Goal: Task Accomplishment & Management: Complete application form

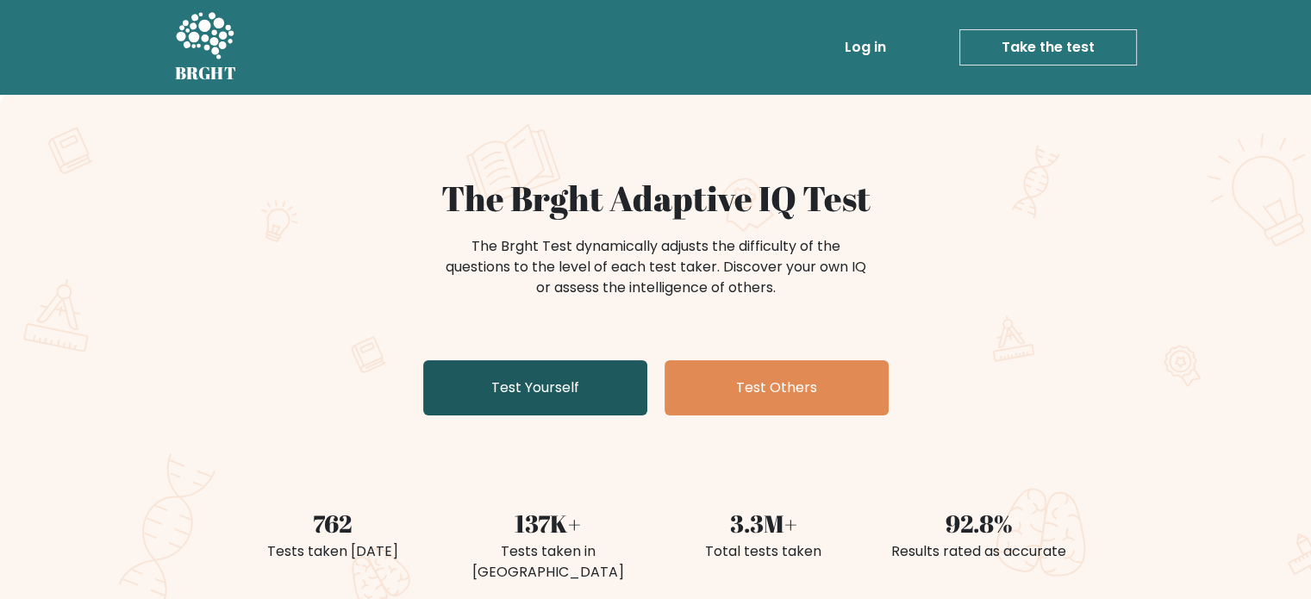
click at [595, 396] on link "Test Yourself" at bounding box center [535, 387] width 224 height 55
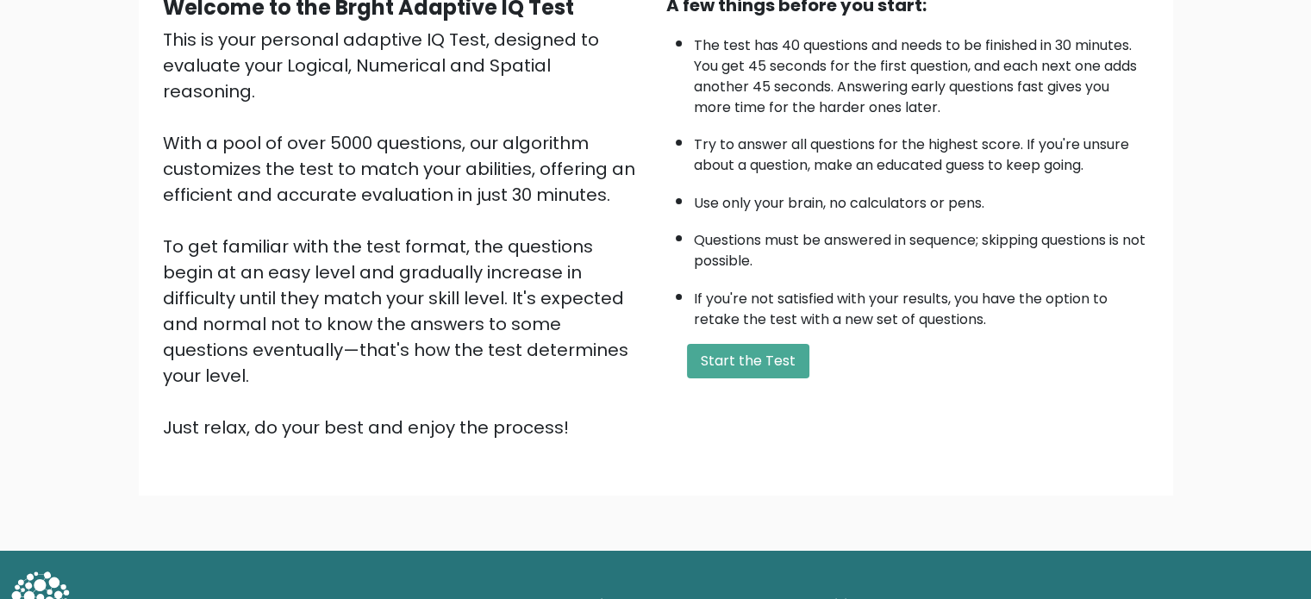
scroll to position [190, 0]
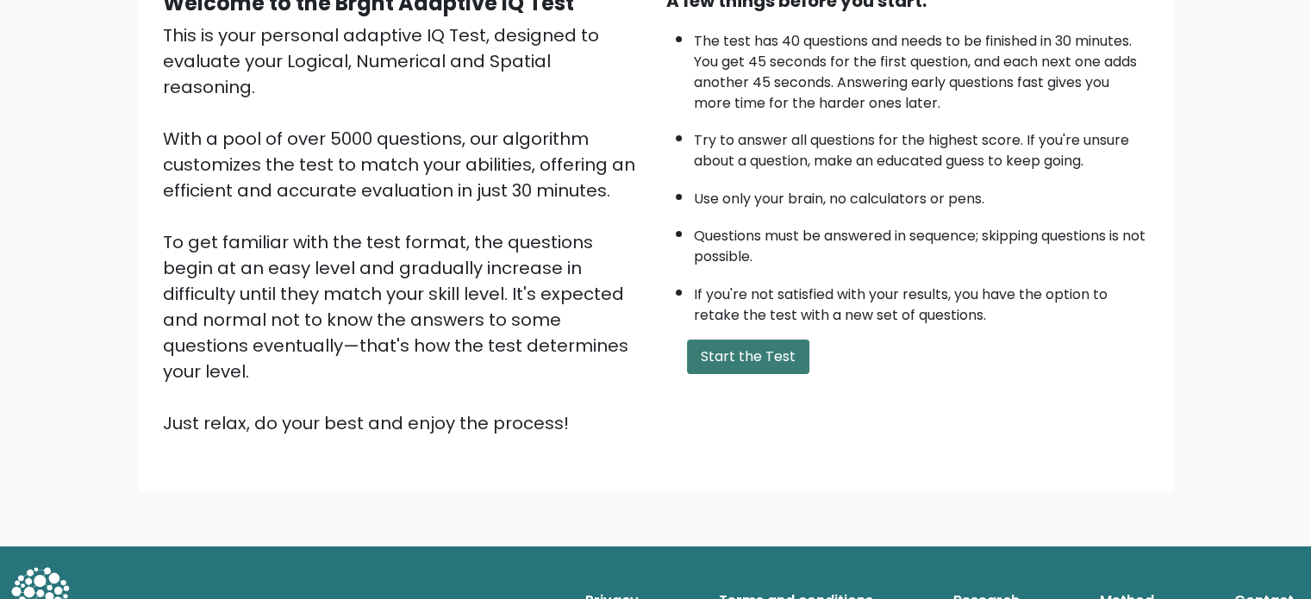
click at [734, 347] on button "Start the Test" at bounding box center [748, 357] width 122 height 34
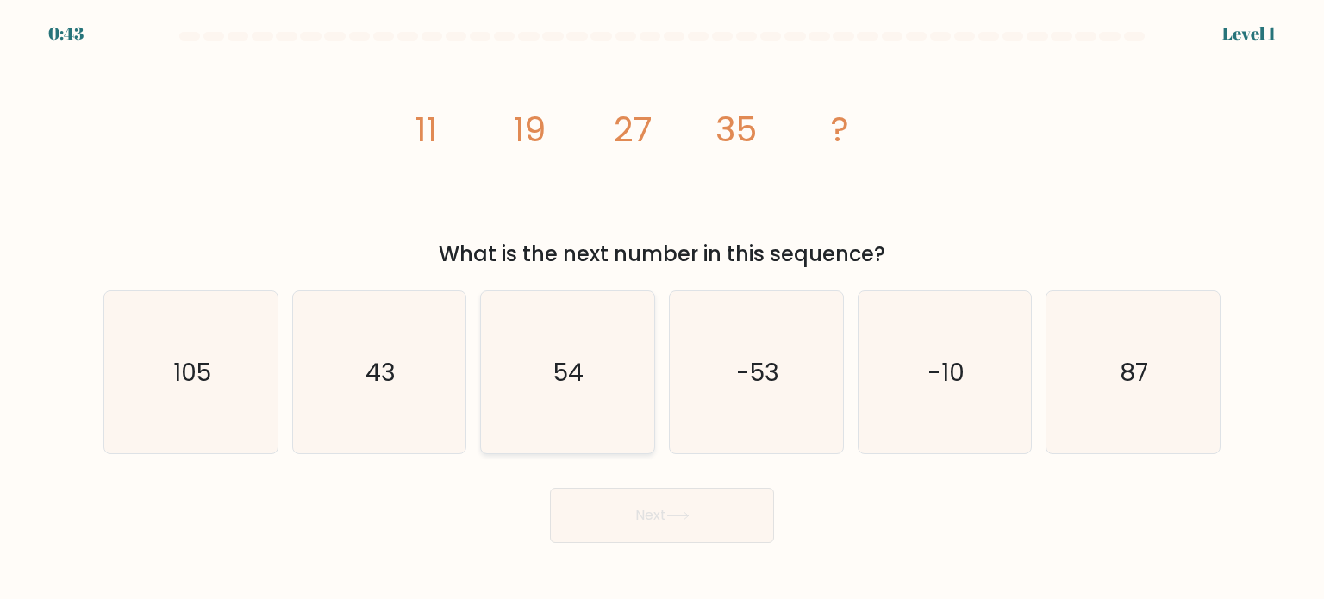
click at [576, 365] on text "54" at bounding box center [569, 371] width 30 height 34
click at [662, 309] on input "c. 54" at bounding box center [662, 304] width 1 height 9
radio input "true"
click at [703, 365] on icon "-53" at bounding box center [756, 372] width 162 height 162
click at [663, 309] on input "d. -53" at bounding box center [662, 304] width 1 height 9
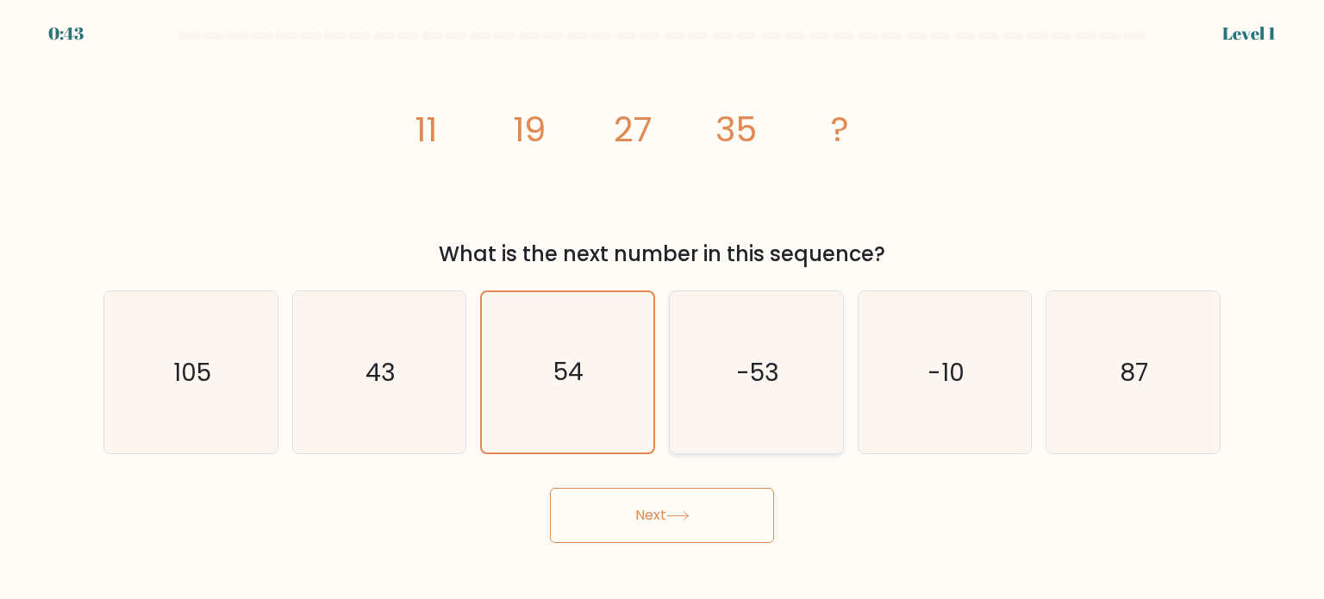
radio input "true"
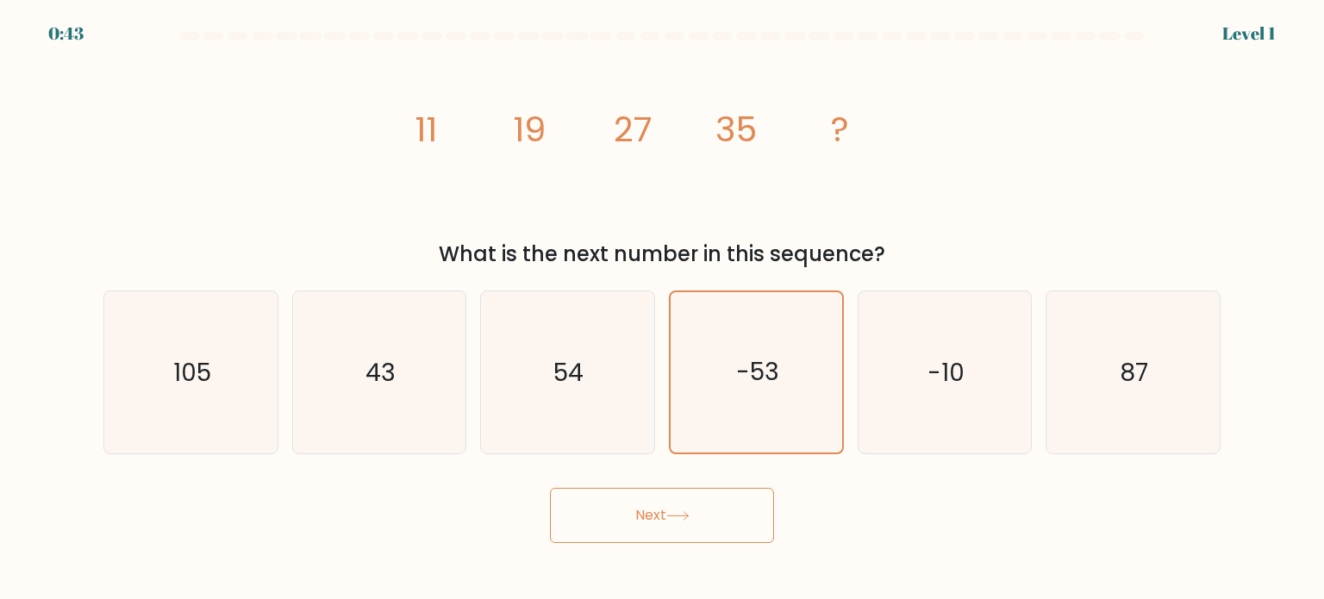
click at [698, 503] on button "Next" at bounding box center [662, 515] width 224 height 55
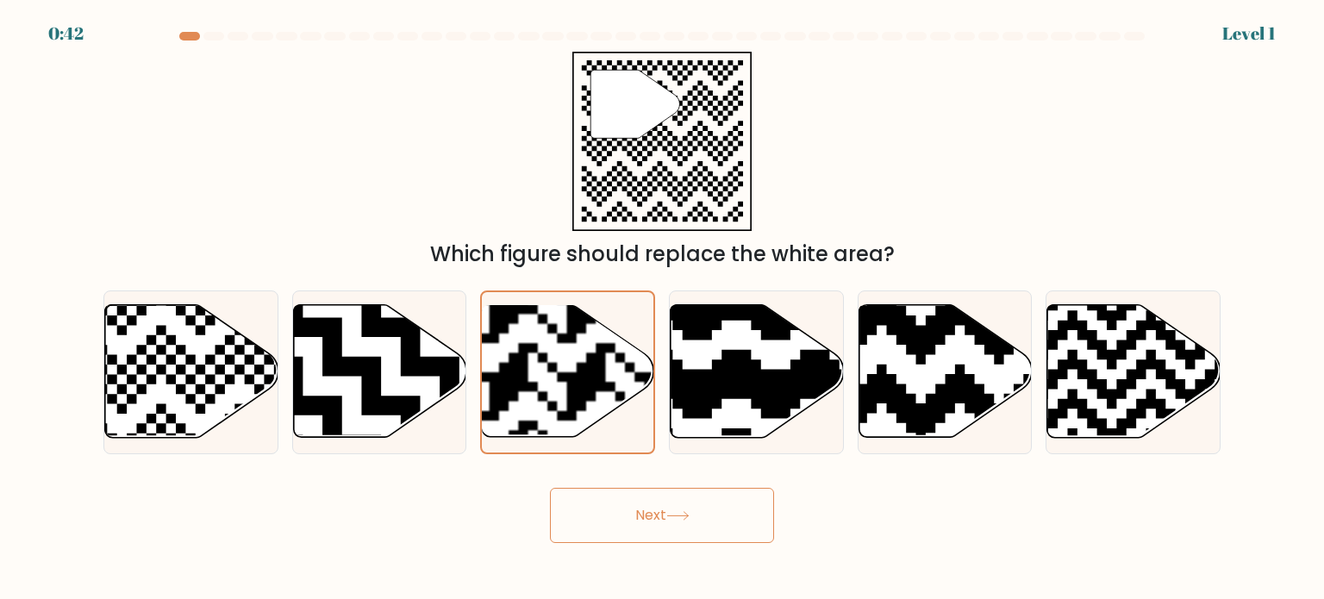
click at [633, 515] on button "Next" at bounding box center [662, 515] width 224 height 55
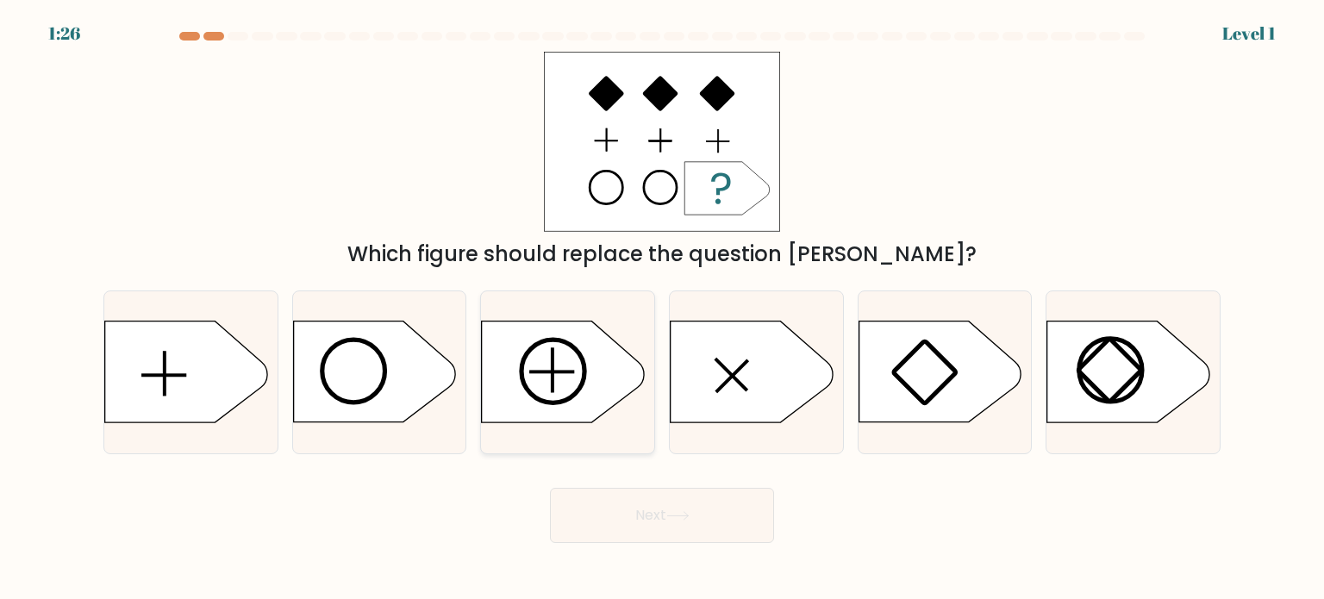
click at [586, 389] on icon at bounding box center [563, 371] width 162 height 101
click at [662, 309] on input "c." at bounding box center [662, 304] width 1 height 9
radio input "true"
click at [629, 516] on button "Next" at bounding box center [662, 515] width 224 height 55
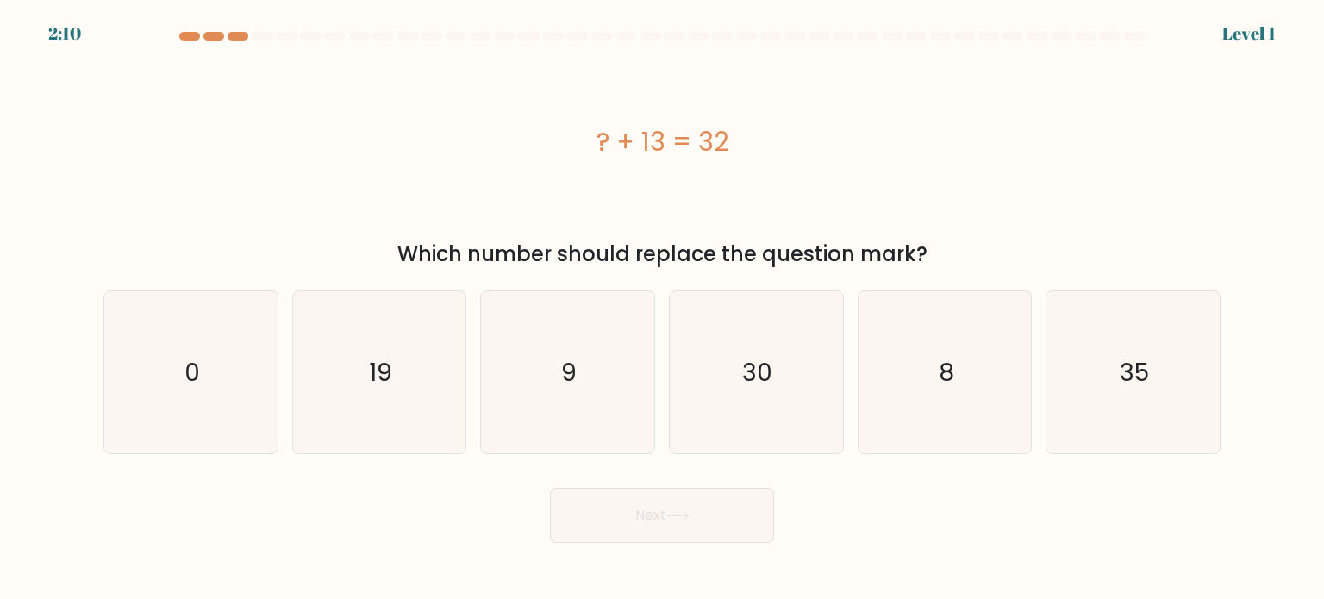
click at [587, 388] on icon "9" at bounding box center [567, 372] width 162 height 162
click at [662, 309] on input "c. 9" at bounding box center [662, 304] width 1 height 9
radio input "true"
click at [638, 521] on button "Next" at bounding box center [662, 515] width 224 height 55
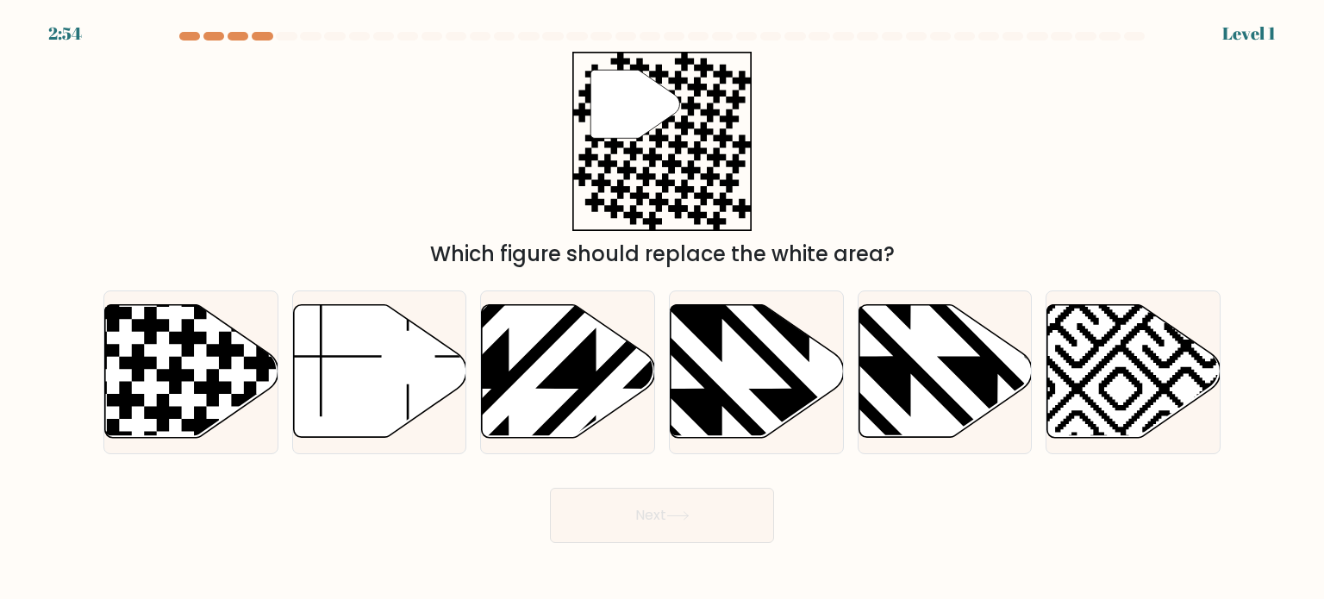
click at [581, 392] on icon at bounding box center [508, 302] width 349 height 349
click at [662, 309] on input "c." at bounding box center [662, 304] width 1 height 9
radio input "true"
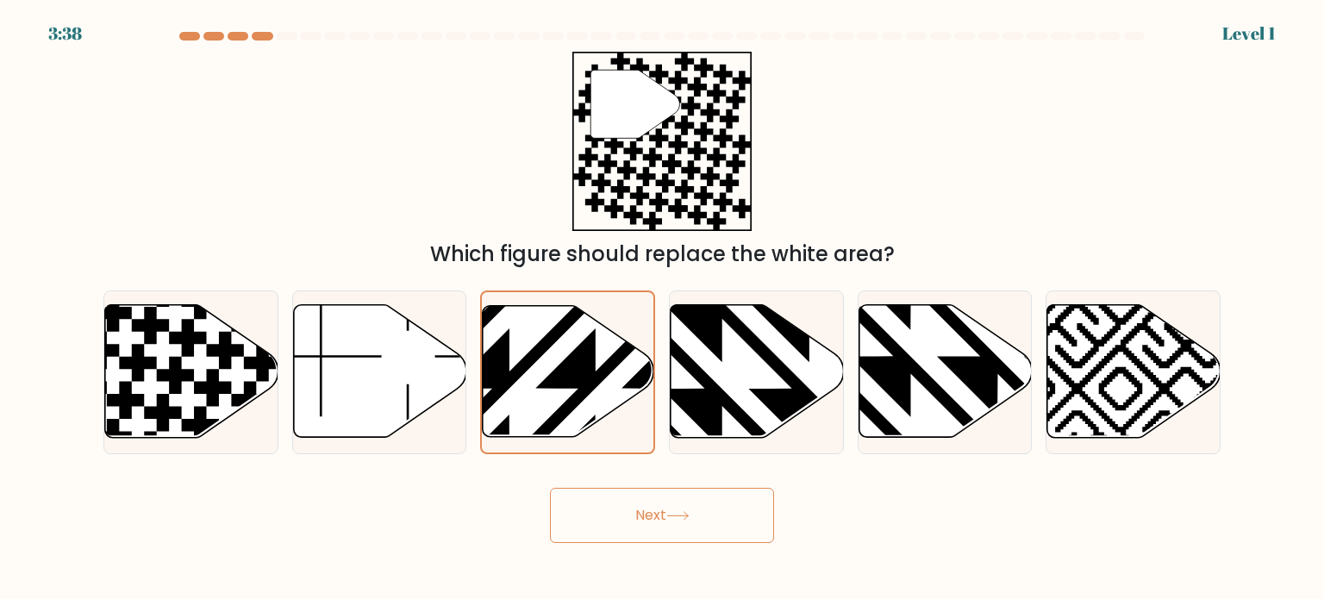
click at [617, 496] on button "Next" at bounding box center [662, 515] width 224 height 55
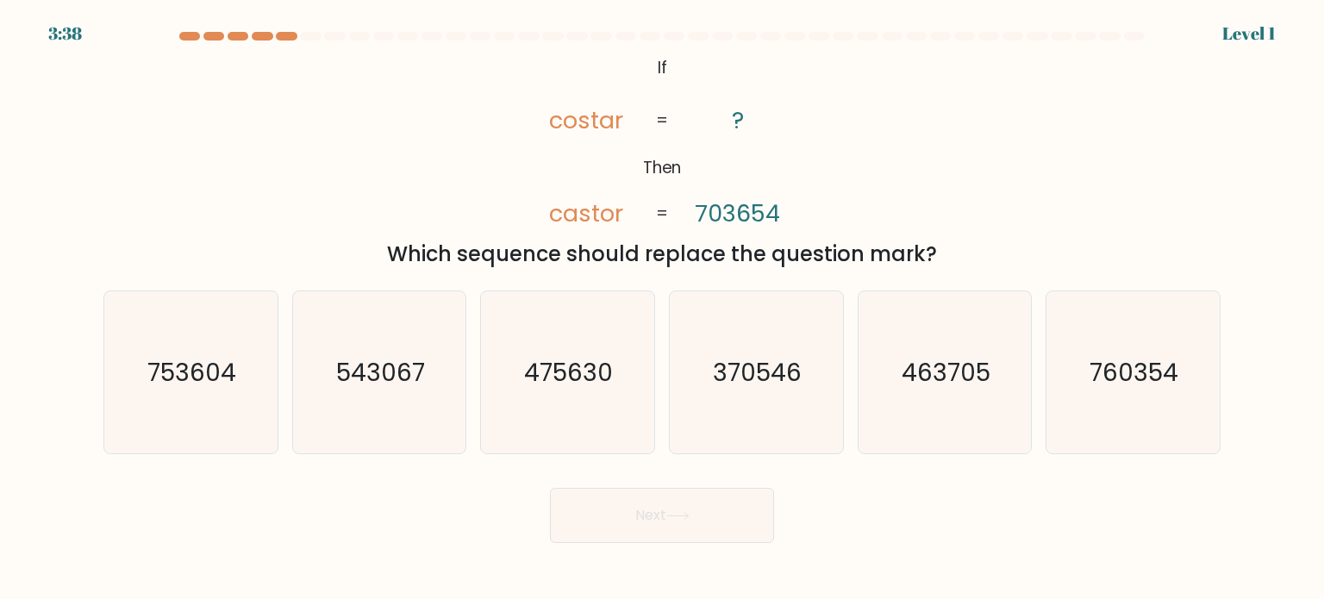
click at [587, 376] on text "475630" at bounding box center [569, 371] width 89 height 34
click at [662, 309] on input "c. 475630" at bounding box center [662, 304] width 1 height 9
radio input "true"
click at [623, 506] on button "Next" at bounding box center [662, 515] width 224 height 55
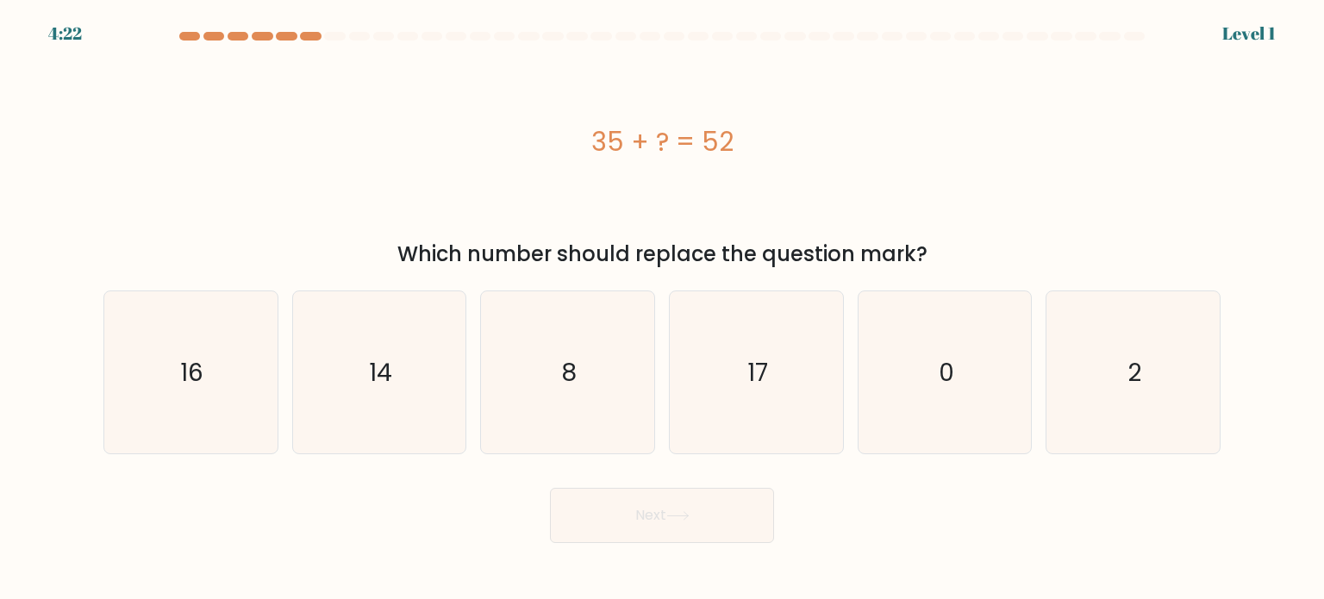
click at [578, 381] on icon "8" at bounding box center [567, 372] width 162 height 162
click at [662, 309] on input "c. 8" at bounding box center [662, 304] width 1 height 9
radio input "true"
click at [615, 501] on button "Next" at bounding box center [662, 515] width 224 height 55
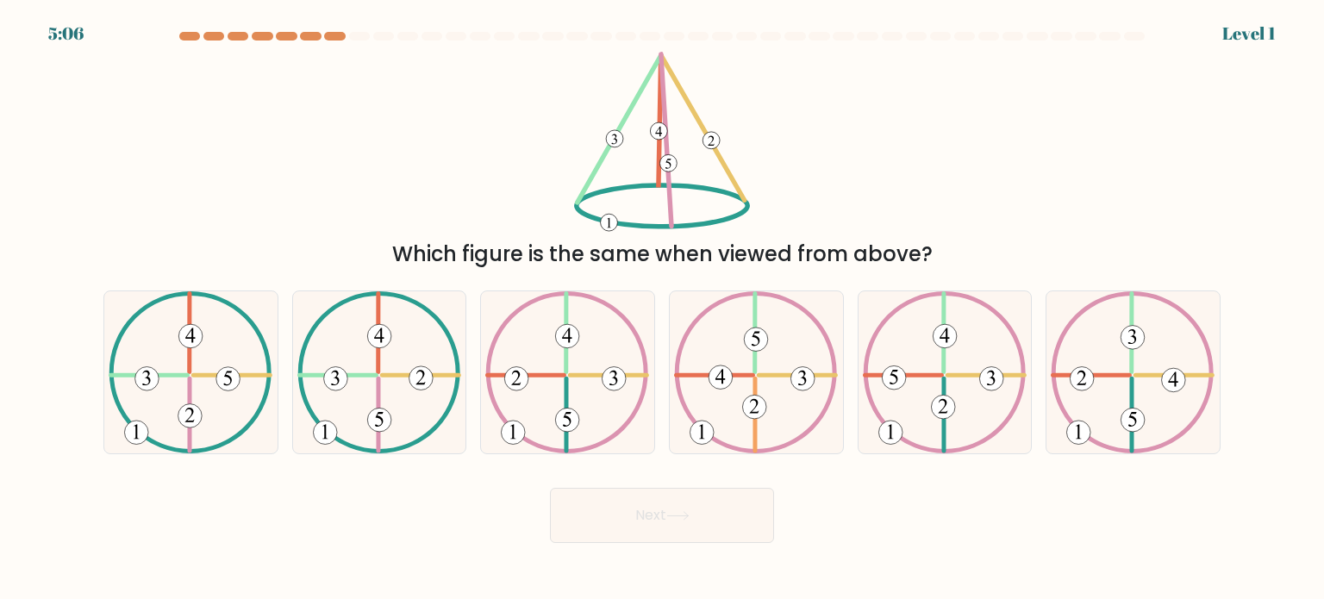
click at [584, 390] on icon at bounding box center [567, 372] width 164 height 162
click at [662, 309] on input "c." at bounding box center [662, 304] width 1 height 9
radio input "true"
click at [634, 523] on button "Next" at bounding box center [662, 515] width 224 height 55
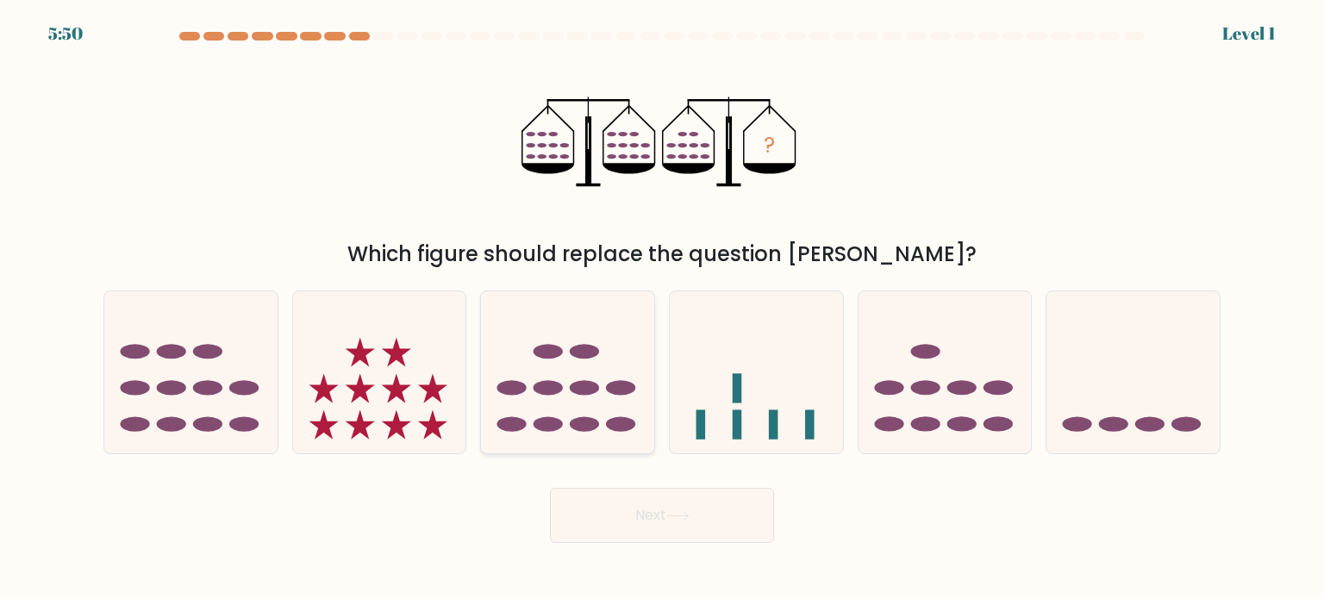
click at [590, 397] on icon at bounding box center [567, 372] width 173 height 143
click at [662, 309] on input "c." at bounding box center [662, 304] width 1 height 9
radio input "true"
click at [637, 511] on button "Next" at bounding box center [662, 515] width 224 height 55
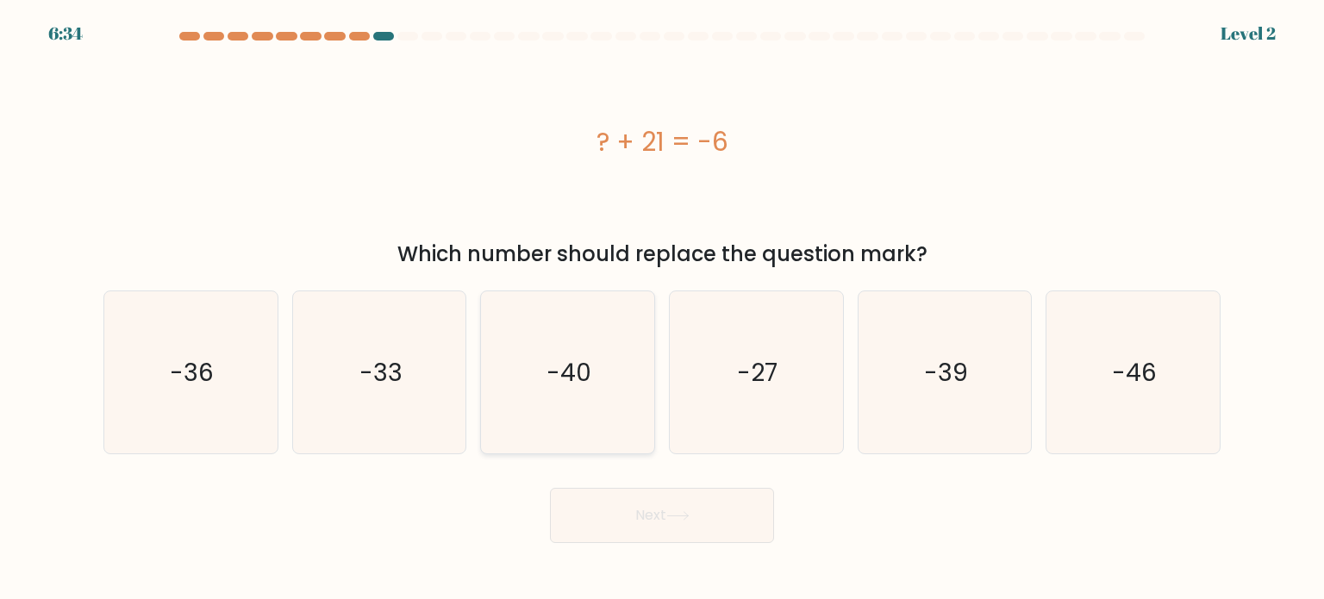
click at [584, 397] on icon "-40" at bounding box center [567, 372] width 162 height 162
click at [662, 309] on input "c. -40" at bounding box center [662, 304] width 1 height 9
radio input "true"
drag, startPoint x: 623, startPoint y: 516, endPoint x: 616, endPoint y: 487, distance: 30.1
click at [623, 515] on button "Next" at bounding box center [662, 515] width 224 height 55
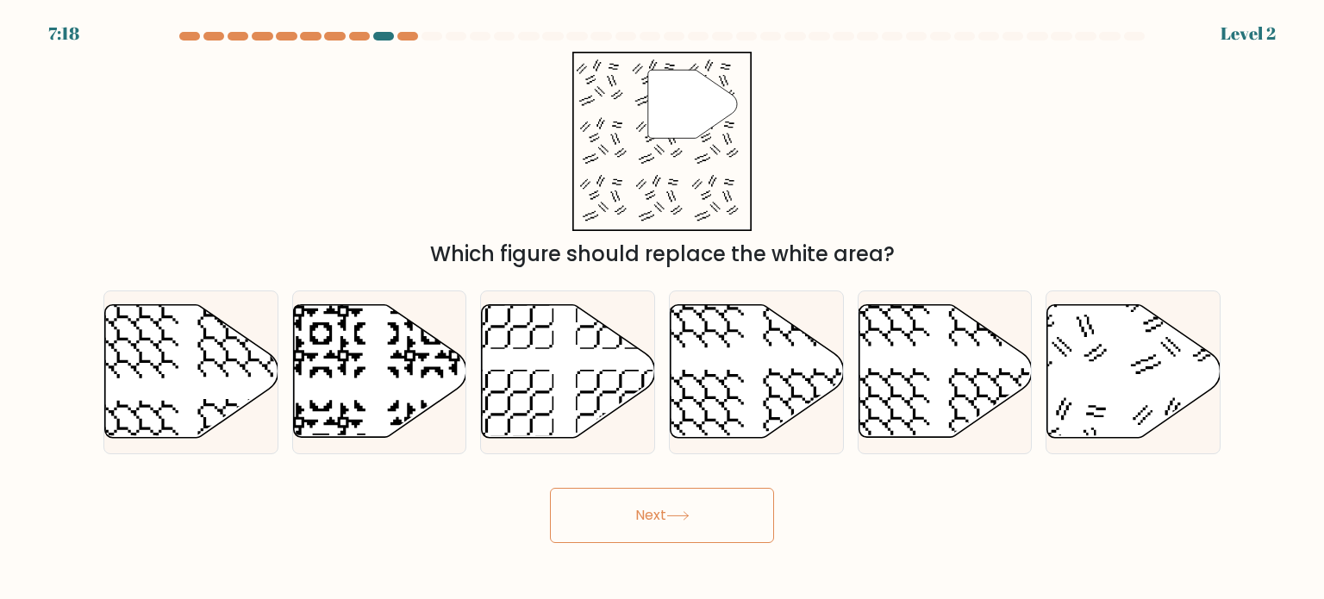
click at [555, 373] on icon at bounding box center [568, 371] width 173 height 133
click at [662, 309] on input "c." at bounding box center [662, 304] width 1 height 9
radio input "true"
click at [632, 520] on button "Next" at bounding box center [662, 515] width 224 height 55
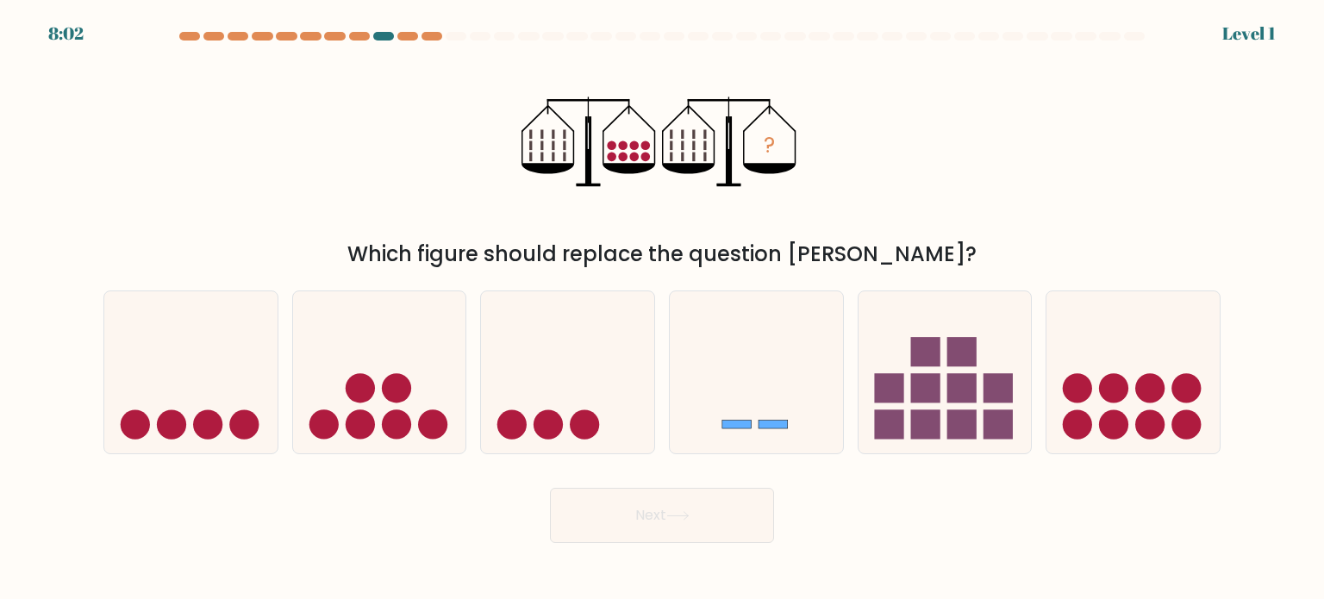
click at [586, 387] on icon at bounding box center [567, 372] width 173 height 143
click at [662, 309] on input "c." at bounding box center [662, 304] width 1 height 9
radio input "true"
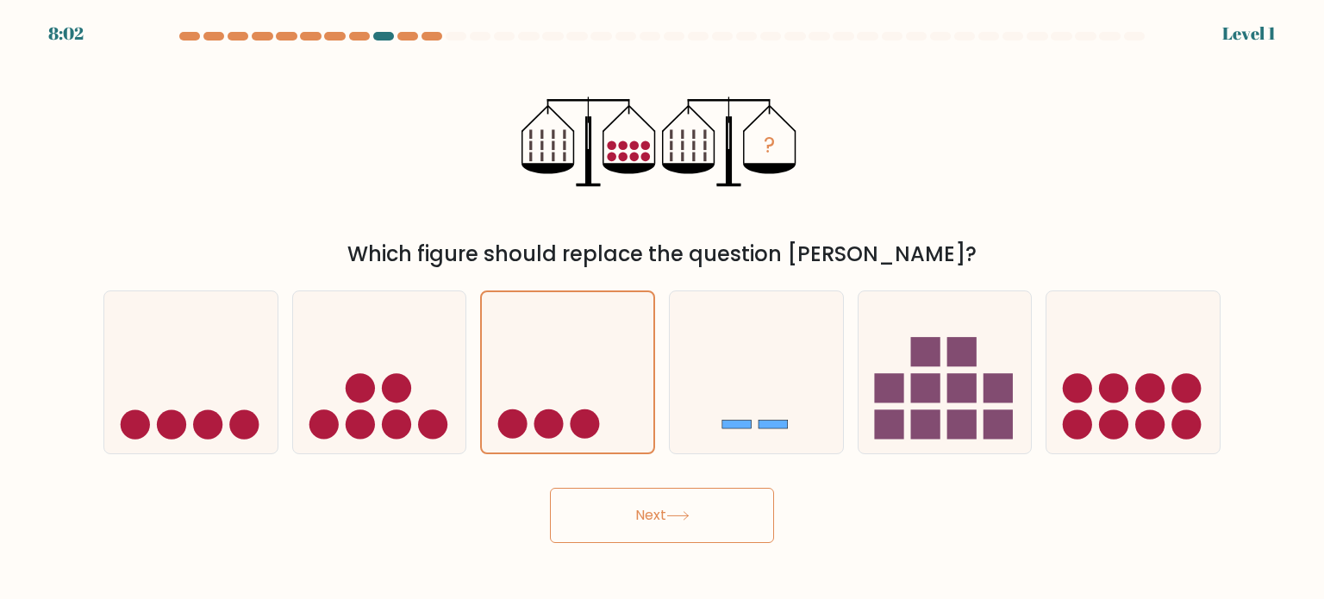
drag, startPoint x: 626, startPoint y: 528, endPoint x: 623, endPoint y: 506, distance: 22.6
click at [626, 527] on button "Next" at bounding box center [662, 515] width 224 height 55
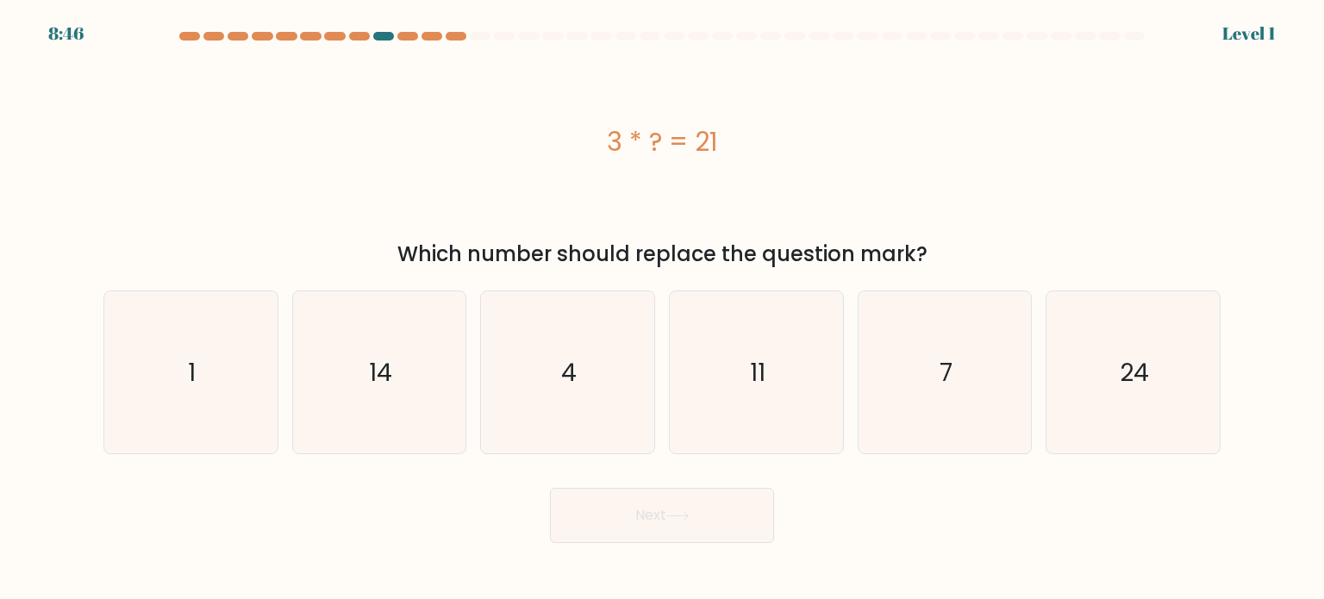
click at [583, 385] on icon "4" at bounding box center [567, 372] width 162 height 162
click at [662, 309] on input "c. 4" at bounding box center [662, 304] width 1 height 9
radio input "true"
click at [625, 527] on button "Next" at bounding box center [662, 515] width 224 height 55
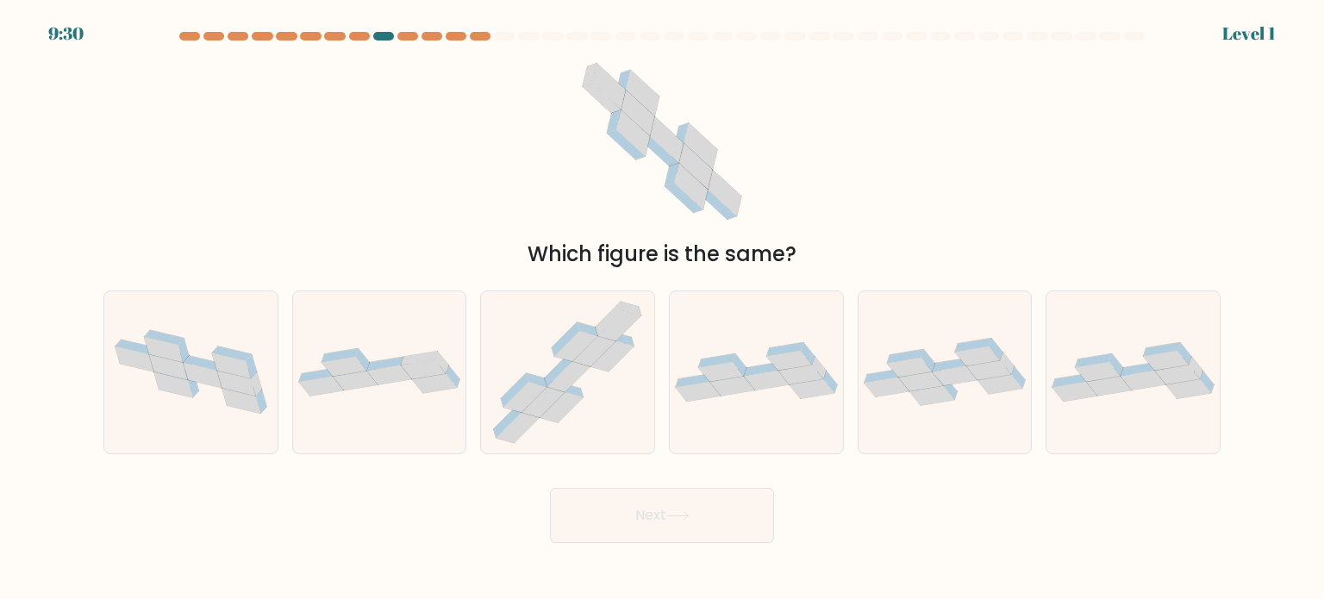
click at [567, 389] on icon at bounding box center [568, 376] width 43 height 30
click at [662, 309] on input "c." at bounding box center [662, 304] width 1 height 9
radio input "true"
click at [625, 529] on button "Next" at bounding box center [662, 515] width 224 height 55
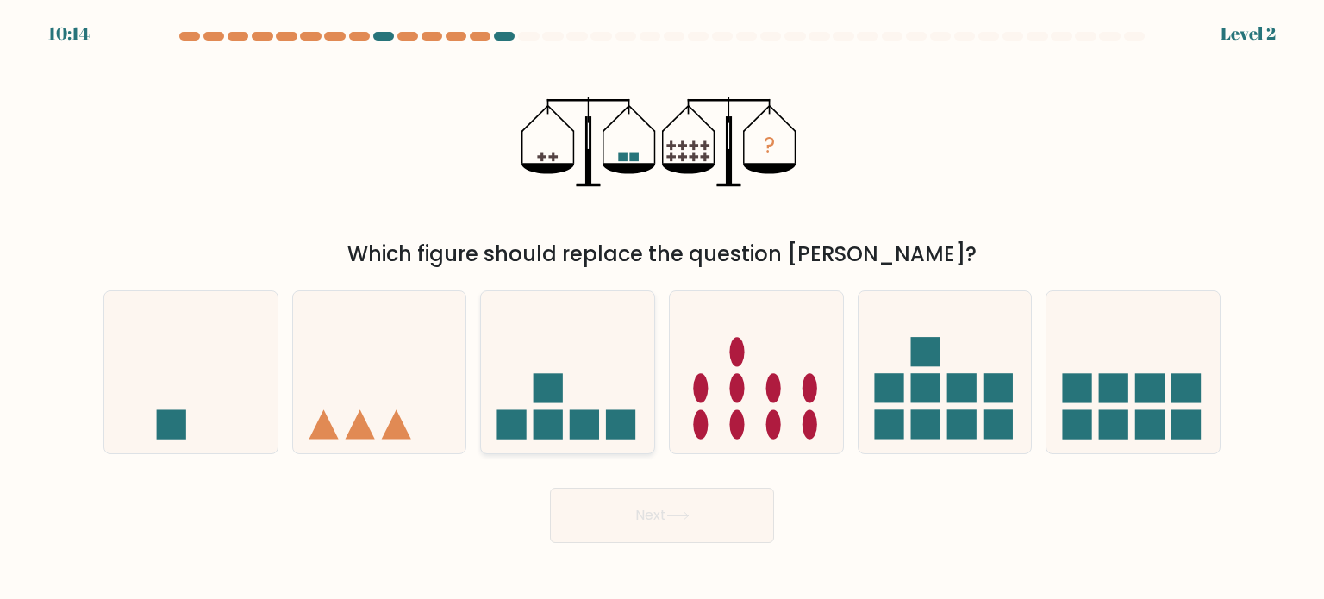
click at [593, 391] on icon at bounding box center [567, 372] width 173 height 143
click at [662, 309] on input "c." at bounding box center [662, 304] width 1 height 9
radio input "true"
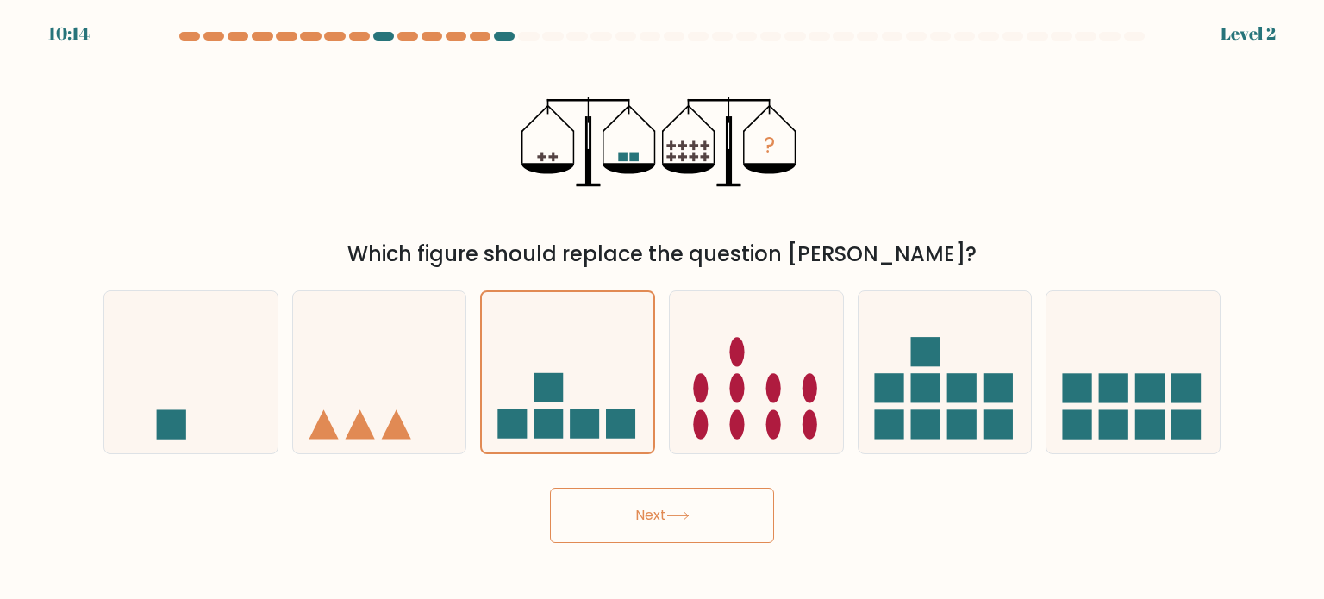
click at [620, 519] on button "Next" at bounding box center [662, 515] width 224 height 55
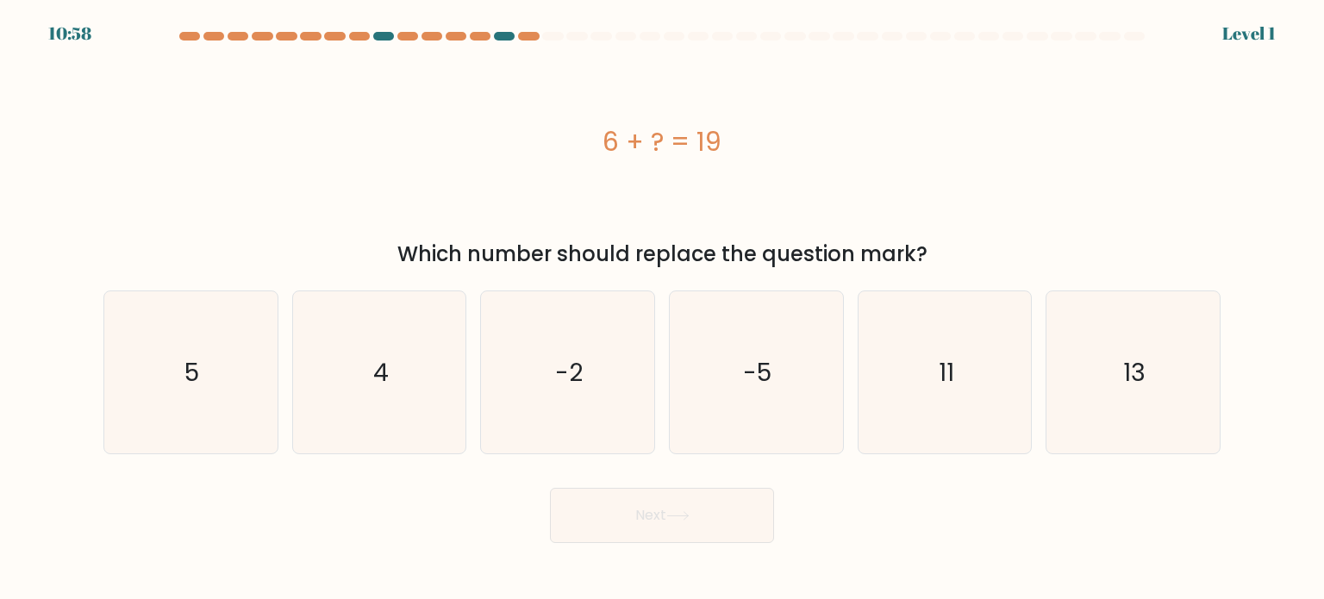
click at [572, 387] on text "-2" at bounding box center [570, 371] width 28 height 34
click at [662, 309] on input "c. -2" at bounding box center [662, 304] width 1 height 9
radio input "true"
click at [623, 540] on button "Next" at bounding box center [662, 515] width 224 height 55
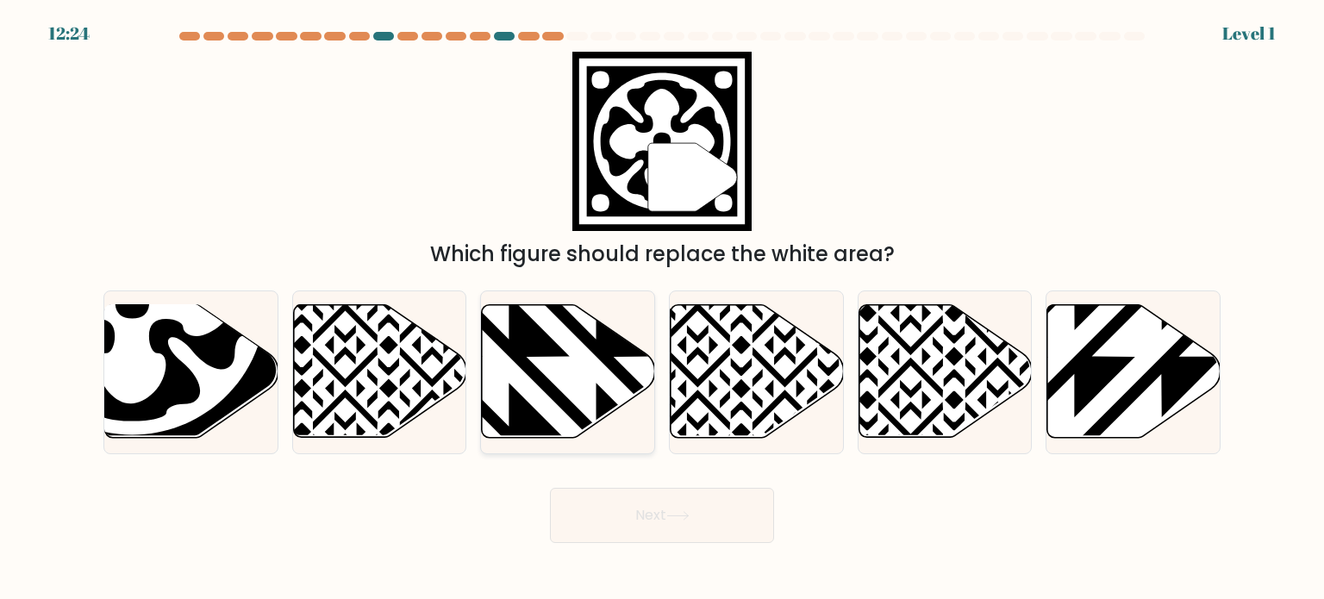
click at [562, 358] on icon at bounding box center [568, 371] width 173 height 133
click at [662, 309] on input "c." at bounding box center [662, 304] width 1 height 9
radio input "true"
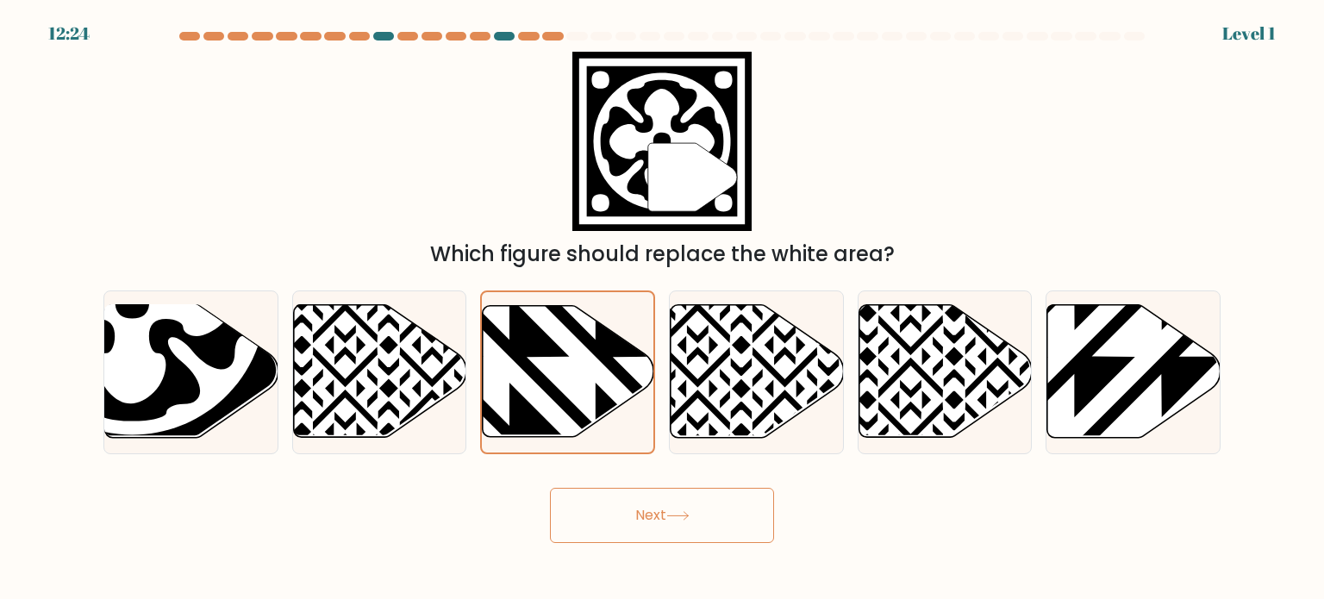
click at [616, 512] on button "Next" at bounding box center [662, 515] width 224 height 55
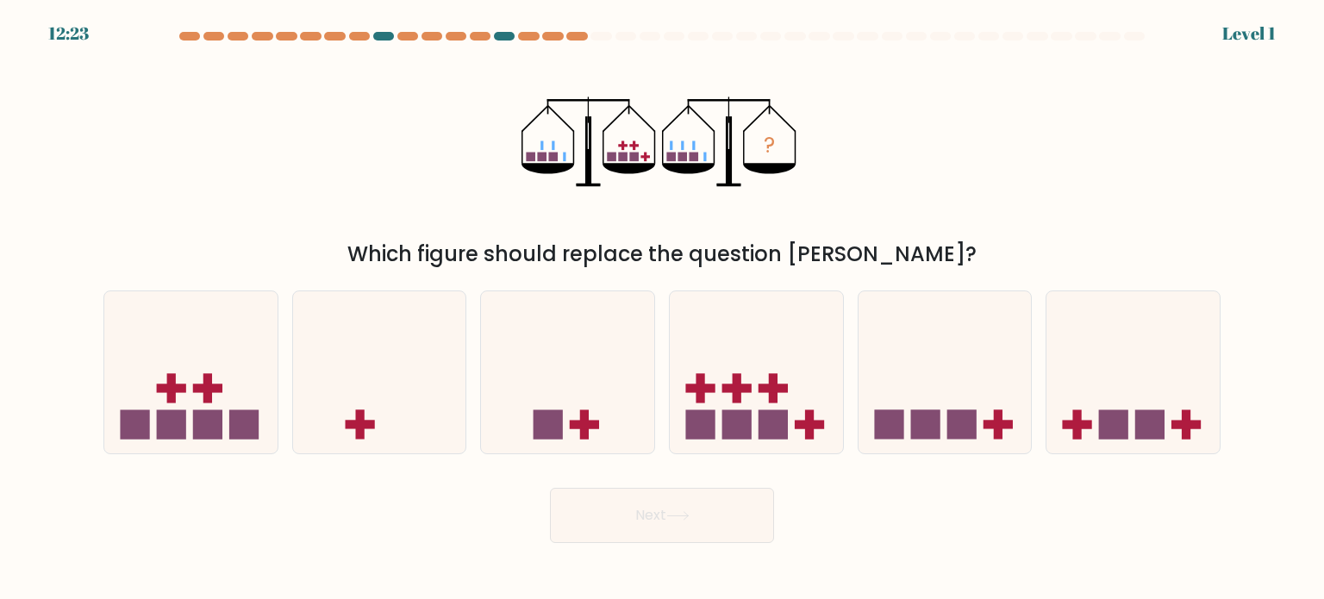
click at [608, 386] on icon at bounding box center [567, 372] width 173 height 143
click at [662, 309] on input "c." at bounding box center [662, 304] width 1 height 9
radio input "true"
click at [648, 533] on button "Next" at bounding box center [662, 515] width 224 height 55
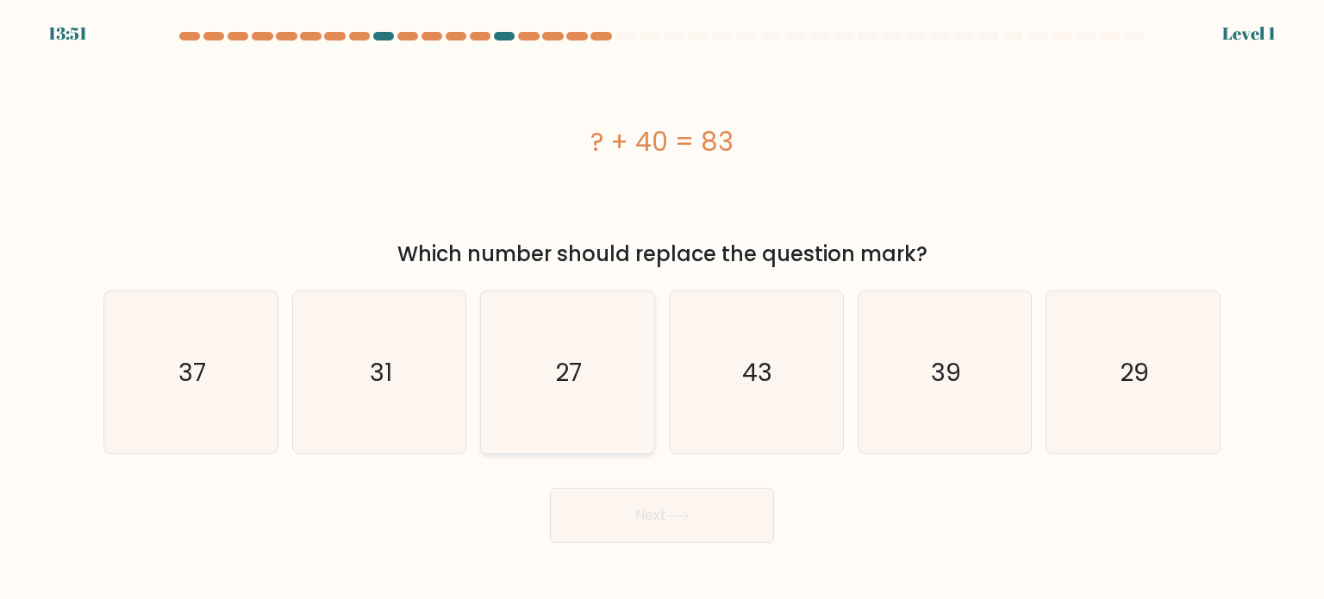
click at [596, 401] on icon "27" at bounding box center [567, 372] width 162 height 162
click at [662, 309] on input "c. 27" at bounding box center [662, 304] width 1 height 9
radio input "true"
click at [658, 519] on button "Next" at bounding box center [662, 515] width 224 height 55
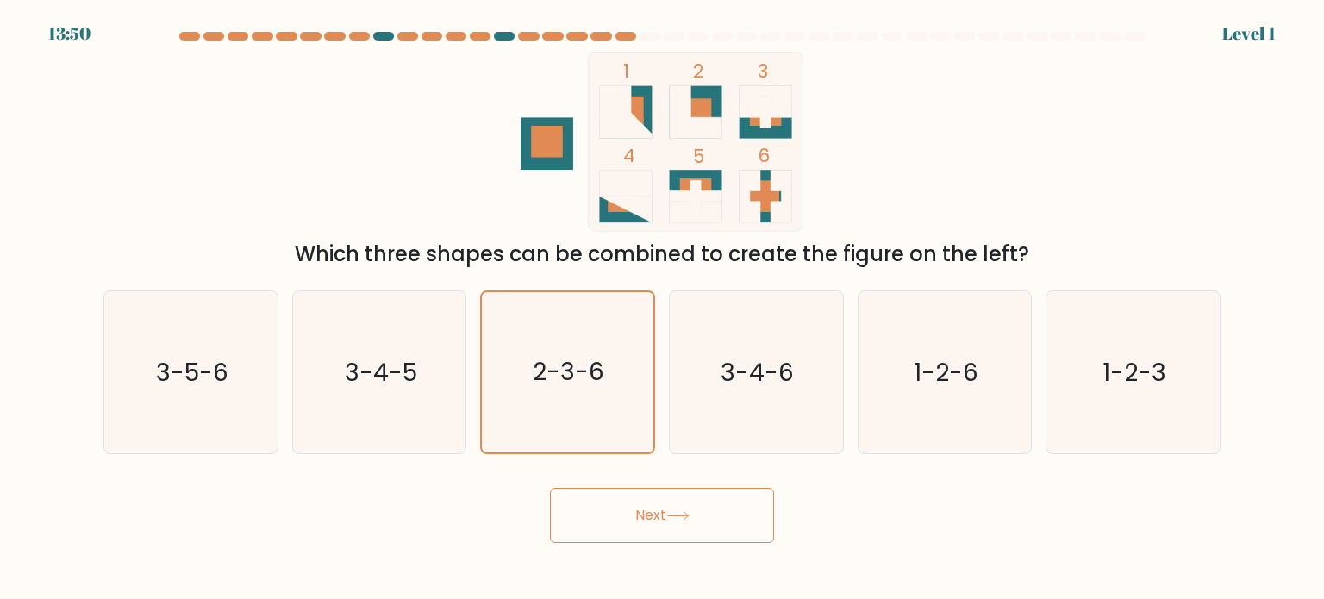
drag, startPoint x: 637, startPoint y: 502, endPoint x: 620, endPoint y: 465, distance: 40.5
click at [636, 502] on button "Next" at bounding box center [662, 515] width 224 height 55
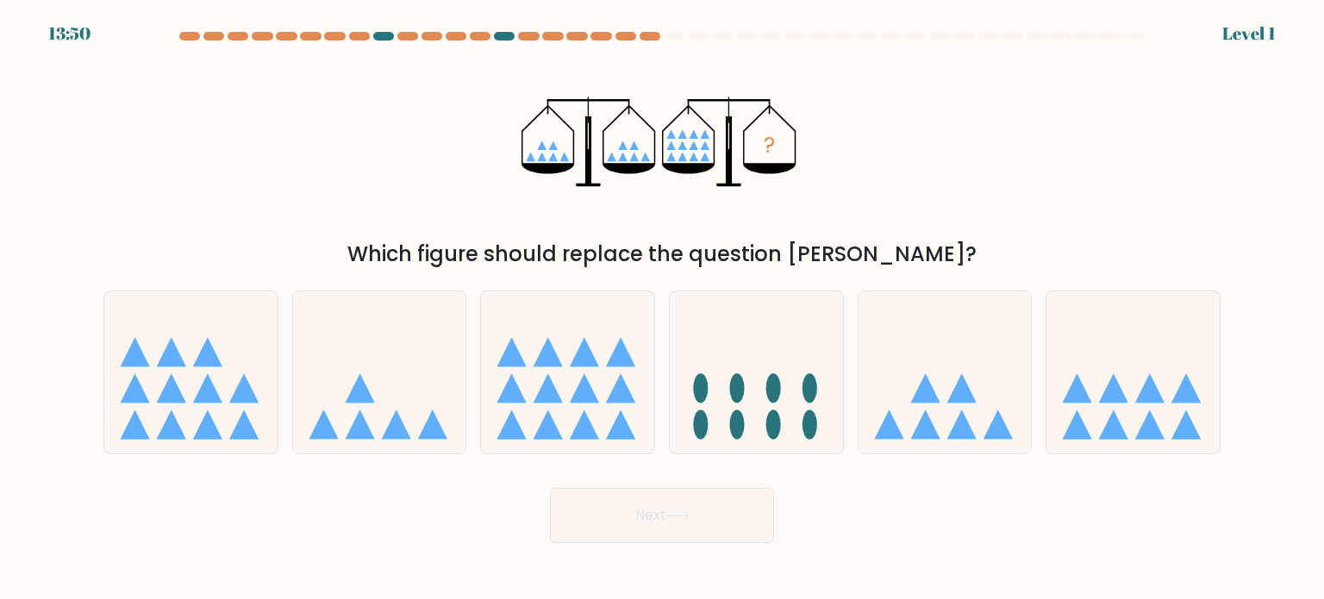
click at [594, 408] on icon at bounding box center [567, 372] width 173 height 143
click at [662, 309] on input "c." at bounding box center [662, 304] width 1 height 9
radio input "true"
click at [625, 533] on button "Next" at bounding box center [662, 515] width 224 height 55
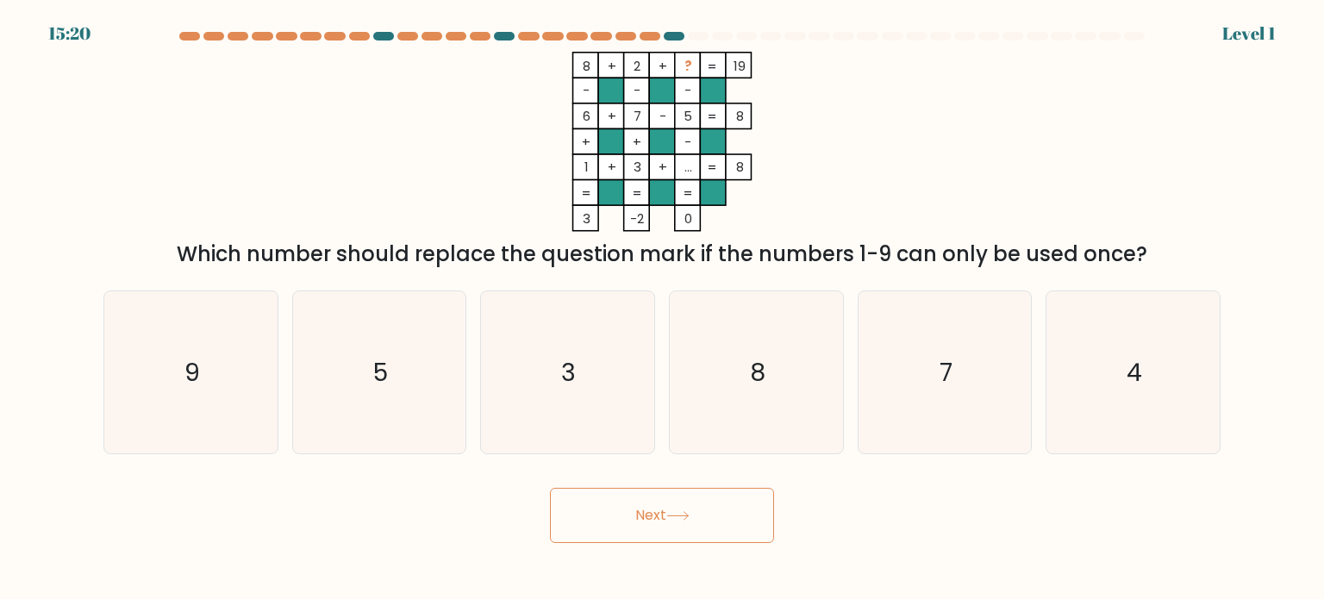
drag, startPoint x: 571, startPoint y: 409, endPoint x: 609, endPoint y: 485, distance: 84.8
click at [571, 406] on icon "3" at bounding box center [567, 372] width 162 height 162
click at [662, 309] on input "c. 3" at bounding box center [662, 304] width 1 height 9
radio input "true"
click at [629, 516] on button "Next" at bounding box center [662, 515] width 224 height 55
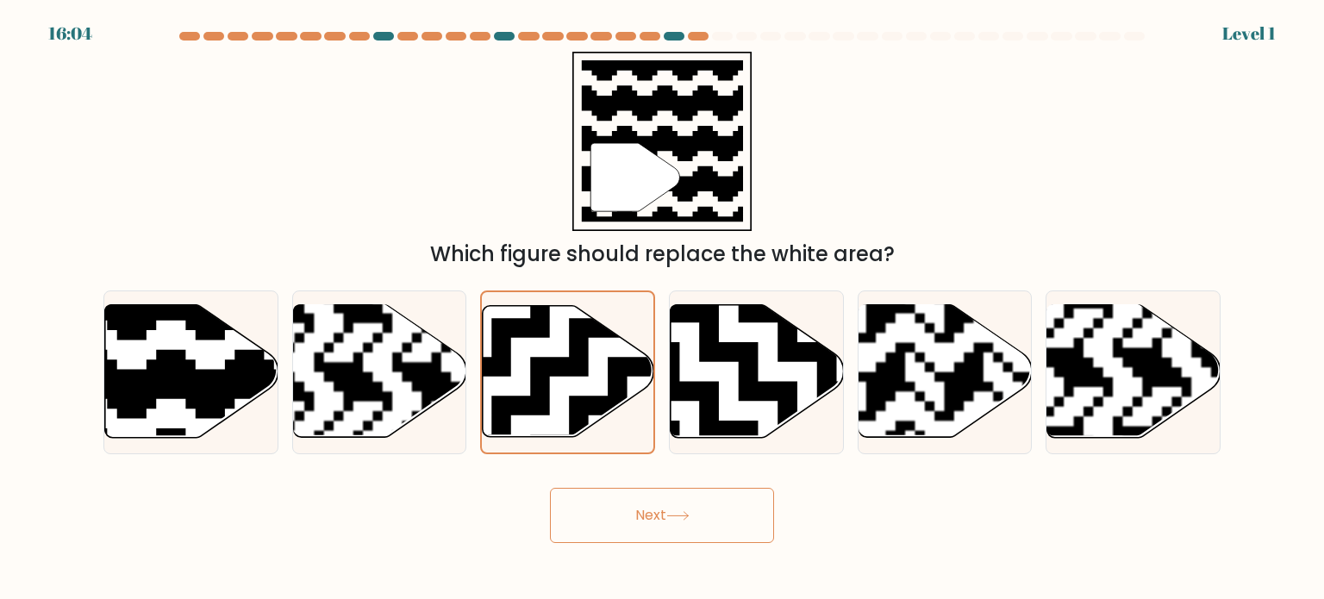
click at [663, 516] on button "Next" at bounding box center [662, 515] width 224 height 55
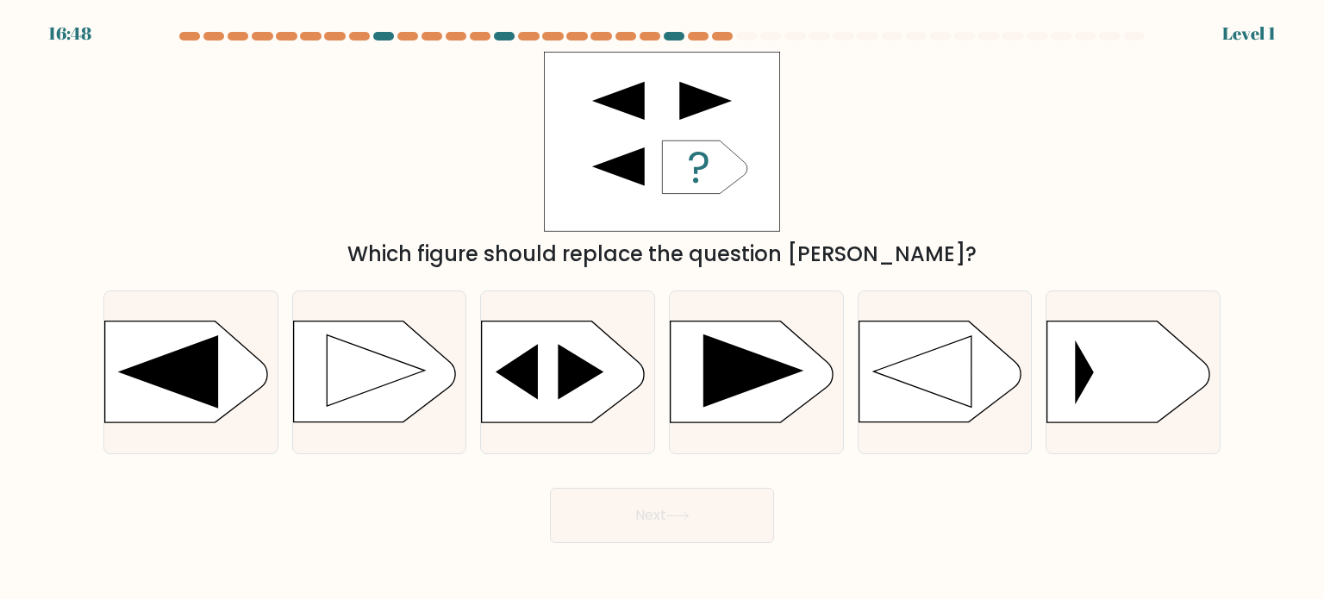
drag, startPoint x: 649, startPoint y: 512, endPoint x: 633, endPoint y: 465, distance: 49.3
click at [647, 508] on button "Next" at bounding box center [662, 515] width 224 height 55
click at [597, 391] on icon at bounding box center [563, 371] width 162 height 101
click at [662, 309] on input "c." at bounding box center [662, 304] width 1 height 9
radio input "true"
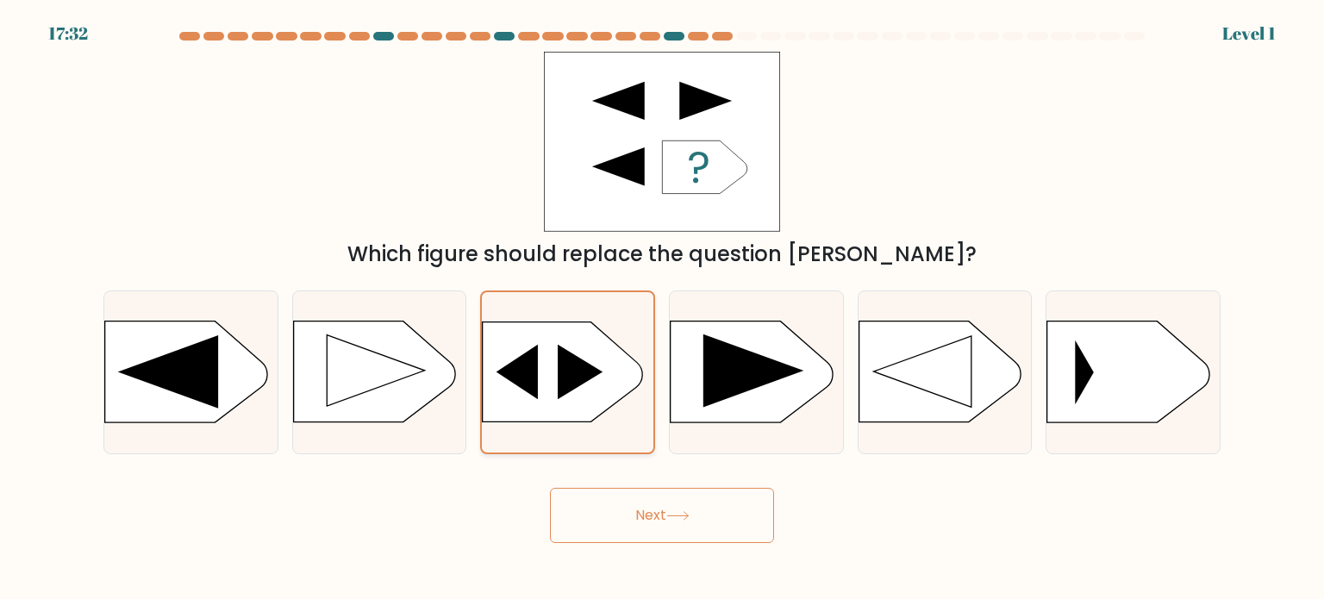
drag, startPoint x: 635, startPoint y: 514, endPoint x: 599, endPoint y: 416, distance: 104.7
click at [635, 514] on button "Next" at bounding box center [662, 515] width 224 height 55
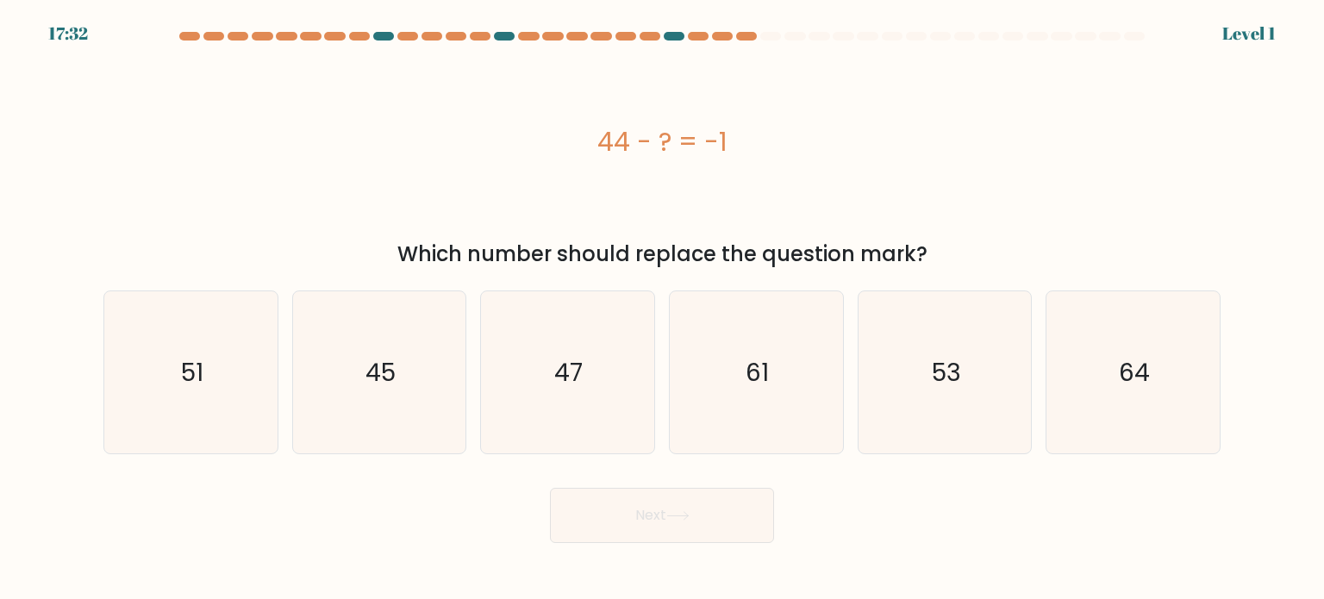
drag, startPoint x: 644, startPoint y: 514, endPoint x: 631, endPoint y: 478, distance: 38.4
click at [643, 513] on button "Next" at bounding box center [662, 515] width 224 height 55
click at [596, 396] on icon "47" at bounding box center [567, 372] width 162 height 162
click at [662, 309] on input "c. 47" at bounding box center [662, 304] width 1 height 9
radio input "true"
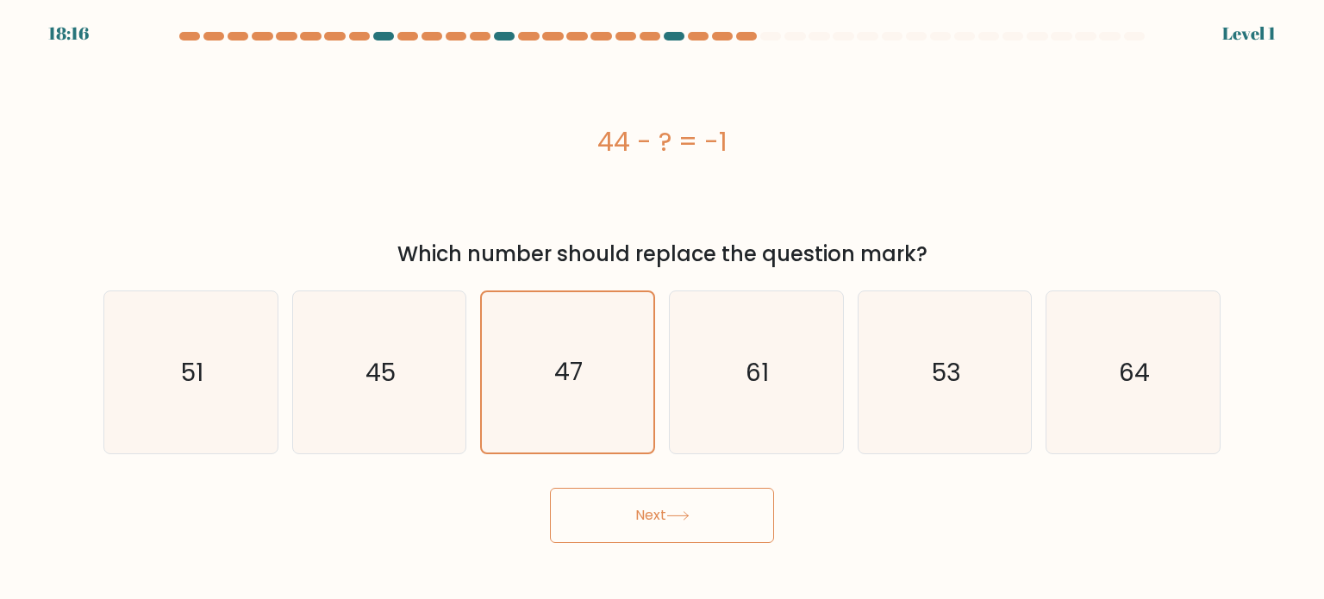
click at [645, 513] on button "Next" at bounding box center [662, 515] width 224 height 55
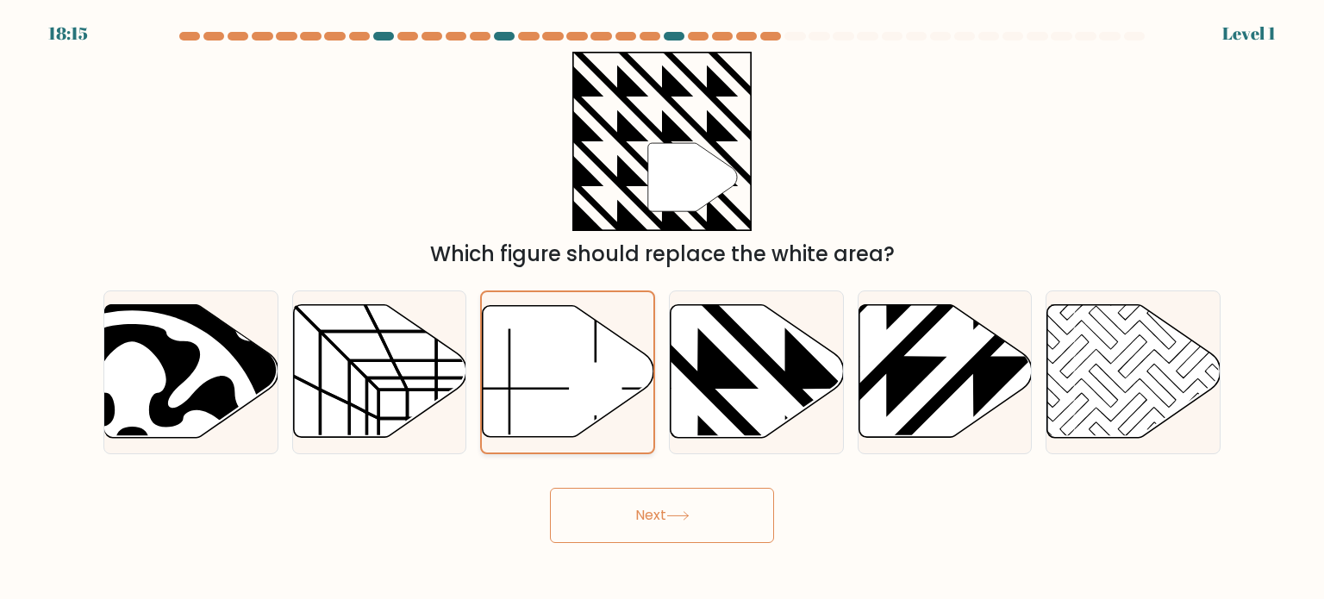
click at [603, 452] on div at bounding box center [567, 372] width 175 height 164
click at [662, 309] on input "c." at bounding box center [662, 304] width 1 height 9
drag, startPoint x: 628, startPoint y: 516, endPoint x: 591, endPoint y: 416, distance: 106.6
click at [628, 515] on button "Next" at bounding box center [662, 515] width 224 height 55
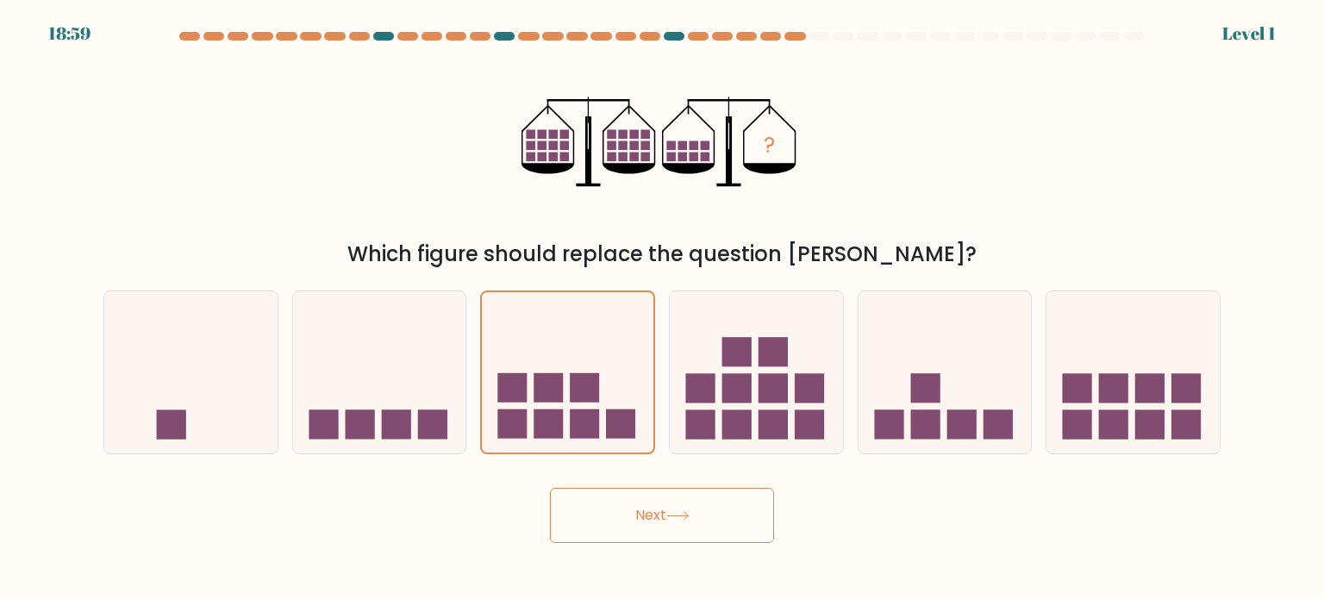
click at [647, 527] on button "Next" at bounding box center [662, 515] width 224 height 55
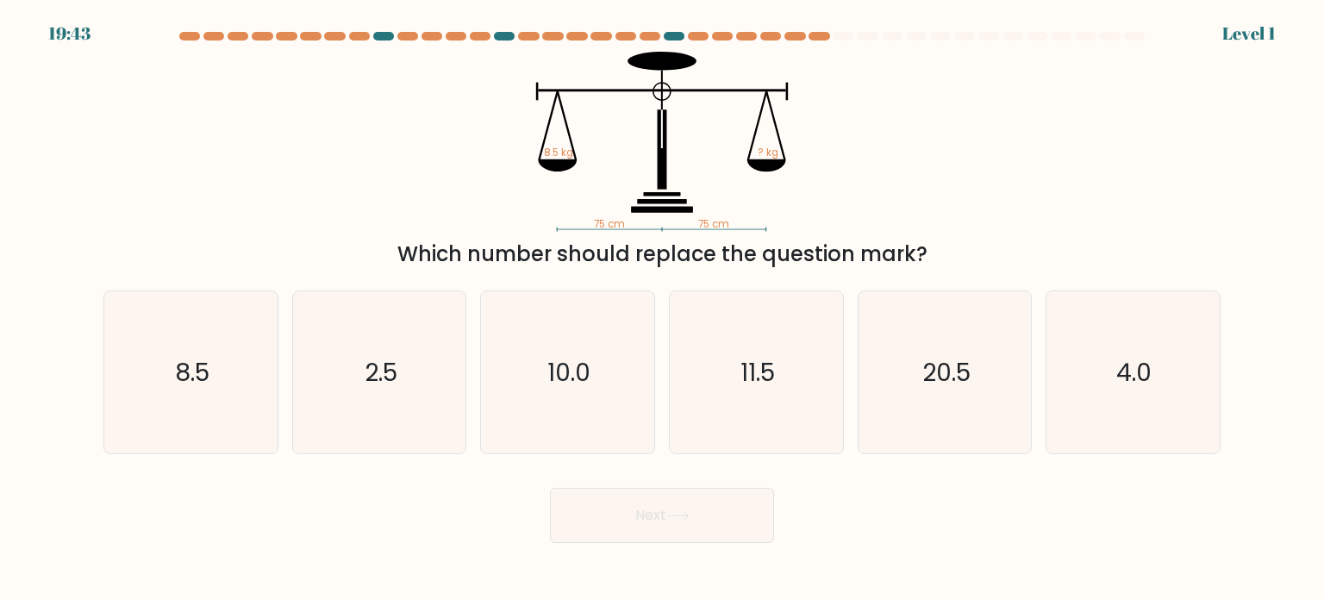
click at [581, 365] on text "10.0" at bounding box center [569, 371] width 43 height 34
click at [662, 309] on input "c. 10.0" at bounding box center [662, 304] width 1 height 9
radio input "true"
click at [634, 503] on button "Next" at bounding box center [662, 515] width 224 height 55
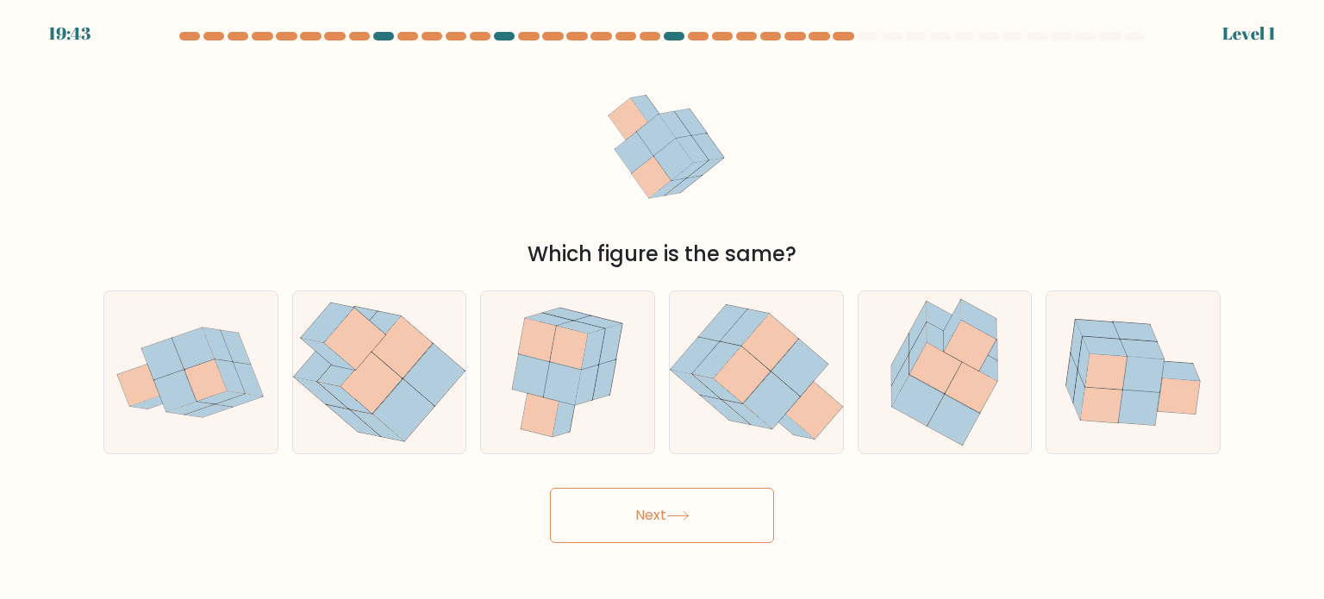
click at [586, 373] on icon at bounding box center [587, 384] width 23 height 41
click at [662, 309] on input "c." at bounding box center [662, 304] width 1 height 9
radio input "true"
click at [632, 527] on button "Next" at bounding box center [662, 515] width 224 height 55
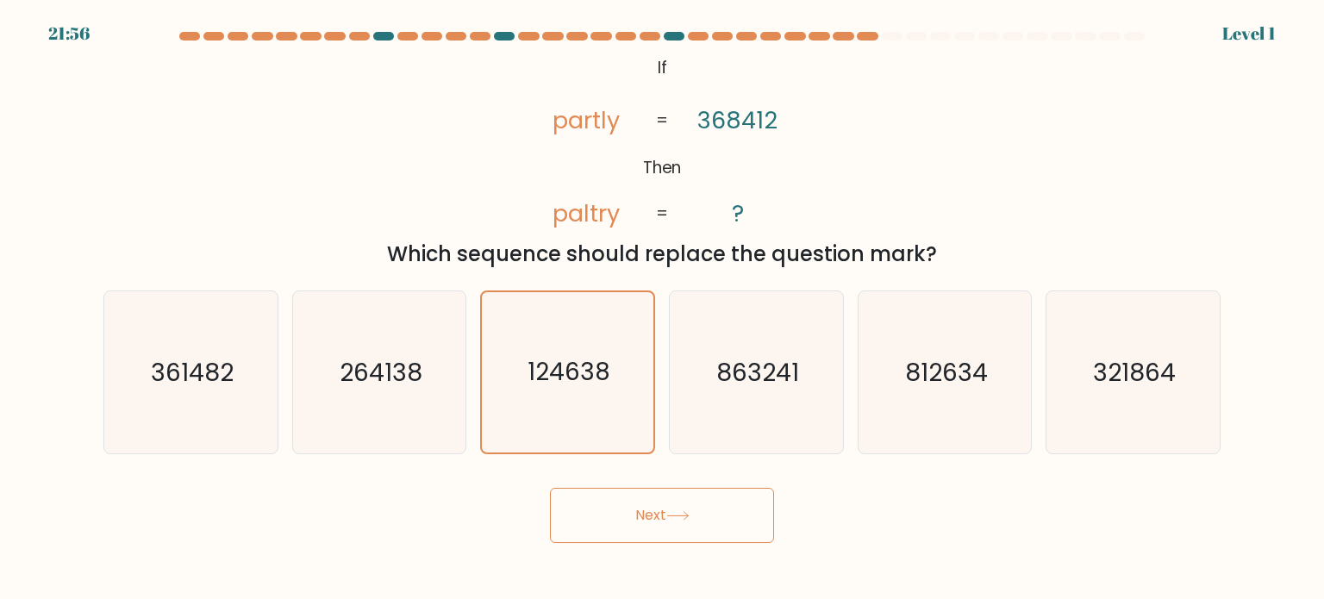
click at [620, 520] on button "Next" at bounding box center [662, 515] width 224 height 55
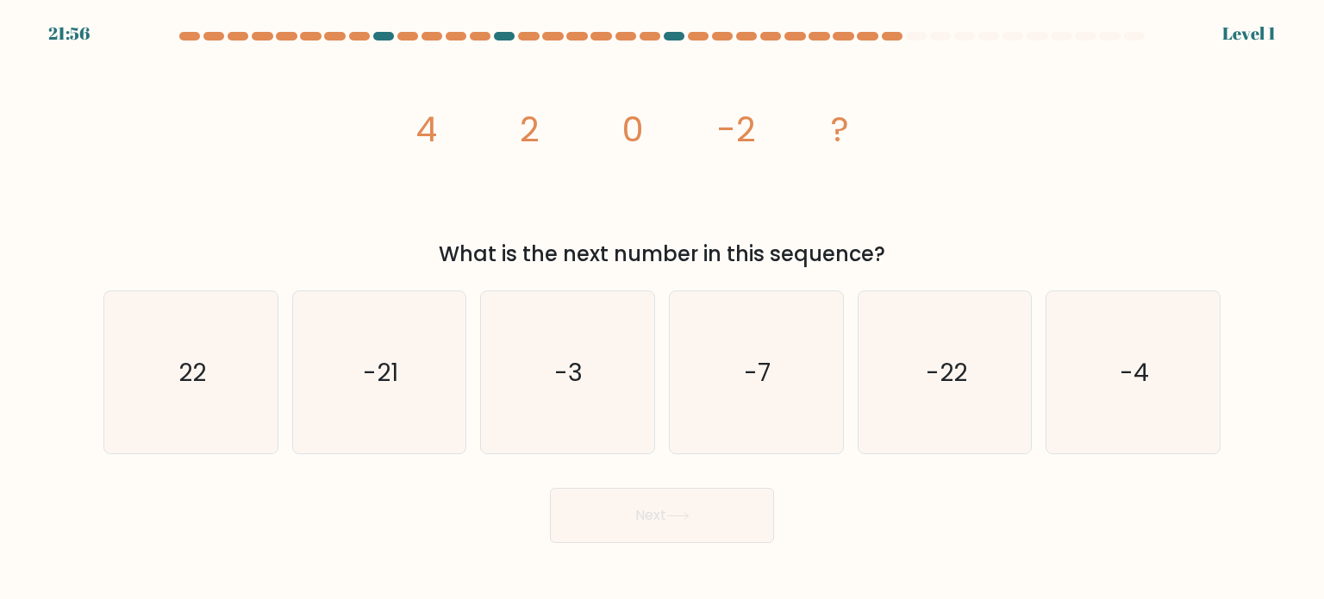
click at [578, 371] on text "-3" at bounding box center [569, 371] width 28 height 34
click at [662, 309] on input "c. -3" at bounding box center [662, 304] width 1 height 9
radio input "true"
click at [628, 517] on button "Next" at bounding box center [662, 515] width 224 height 55
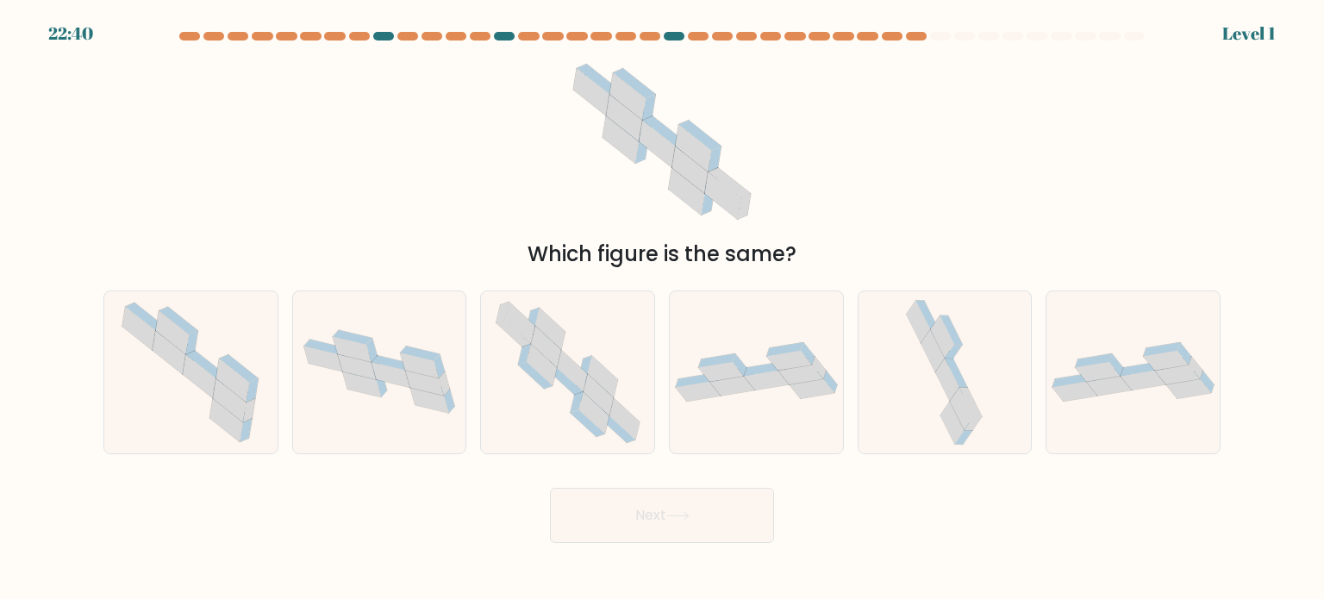
click at [589, 377] on icon at bounding box center [598, 394] width 30 height 41
click at [662, 309] on input "c." at bounding box center [662, 304] width 1 height 9
radio input "true"
drag, startPoint x: 627, startPoint y: 528, endPoint x: 620, endPoint y: 501, distance: 28.4
click at [627, 527] on button "Next" at bounding box center [662, 515] width 224 height 55
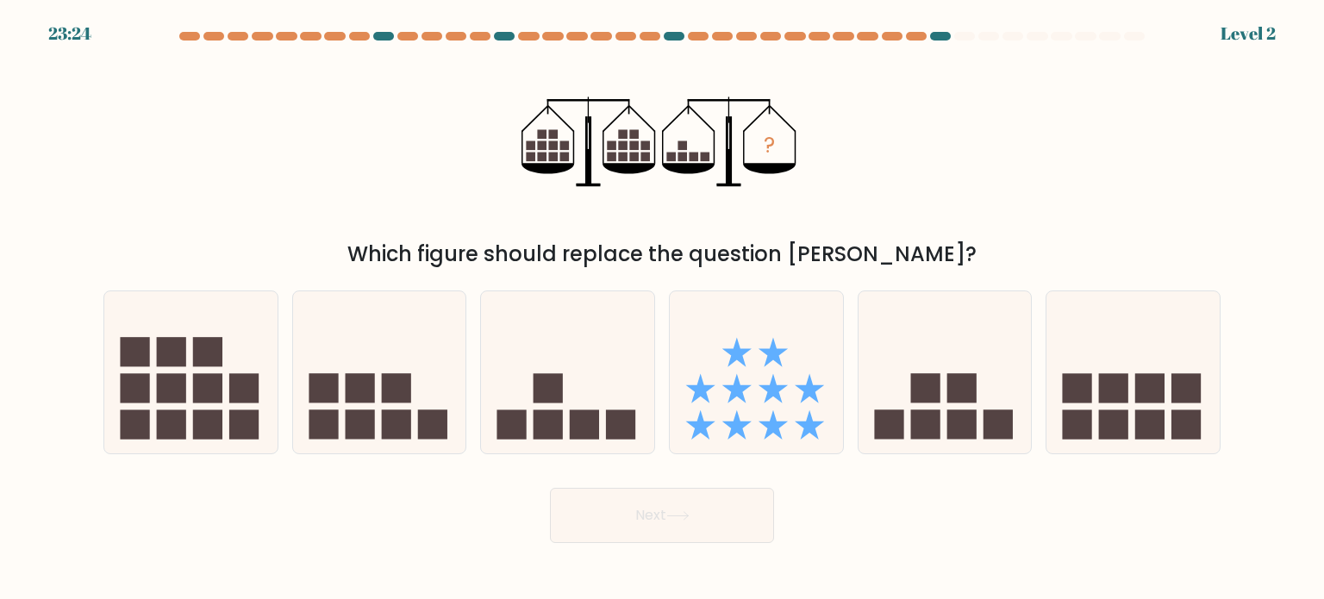
click at [576, 402] on icon at bounding box center [567, 372] width 173 height 143
click at [662, 309] on input "c." at bounding box center [662, 304] width 1 height 9
radio input "true"
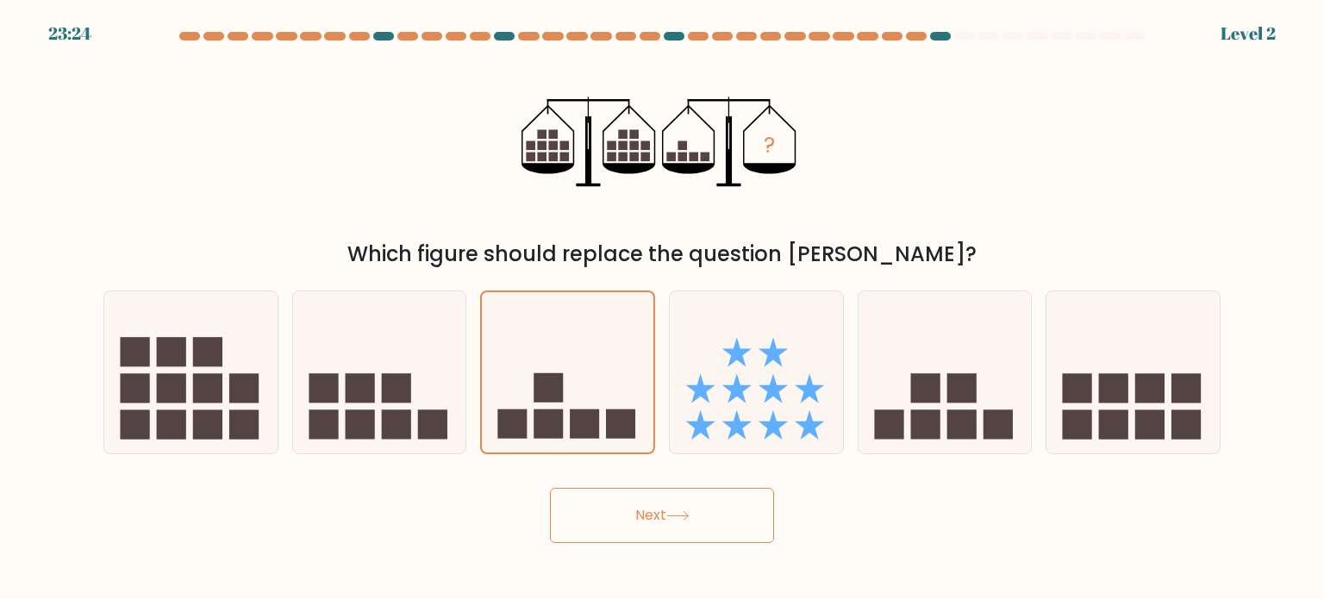
click at [634, 551] on body "23:24 Level 2" at bounding box center [662, 299] width 1324 height 599
click at [638, 527] on button "Next" at bounding box center [662, 515] width 224 height 55
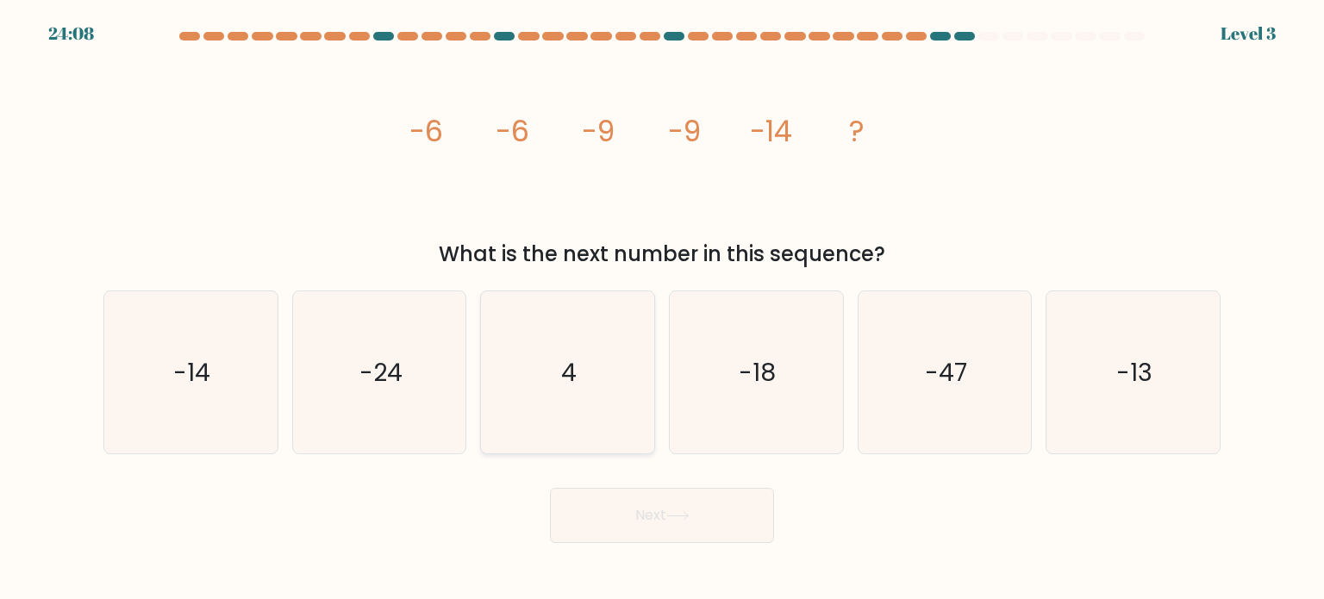
click at [583, 371] on icon "4" at bounding box center [567, 372] width 162 height 162
click at [662, 309] on input "c. 4" at bounding box center [662, 304] width 1 height 9
radio input "true"
click at [645, 527] on button "Next" at bounding box center [662, 515] width 224 height 55
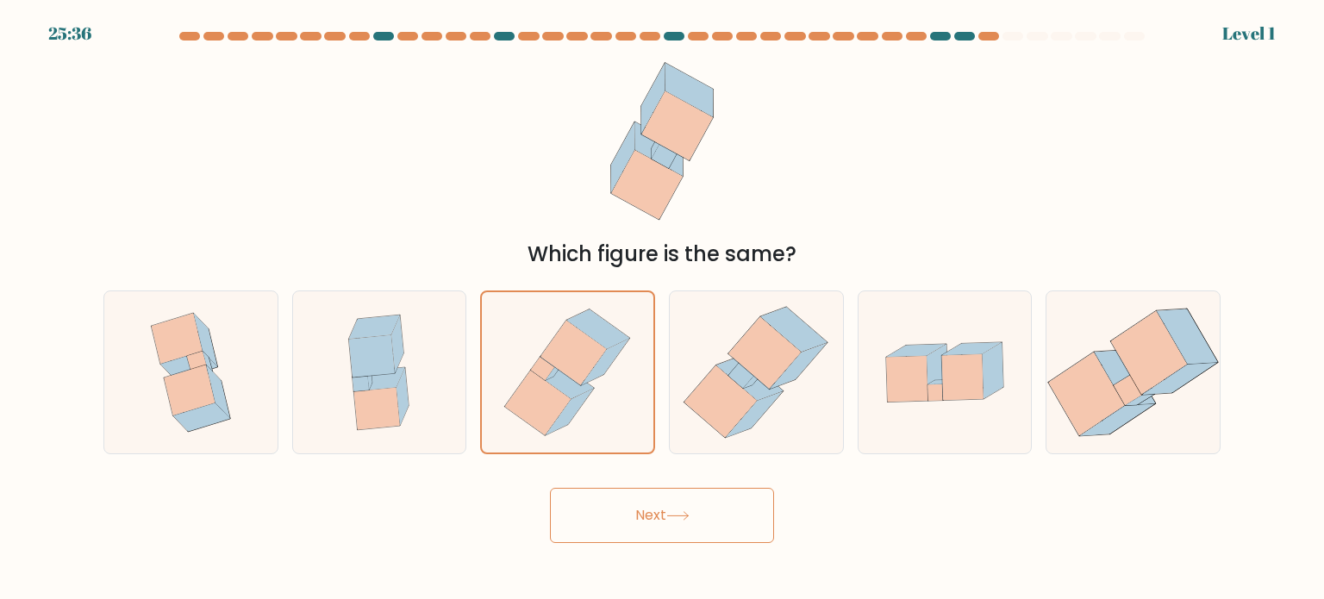
drag, startPoint x: 643, startPoint y: 516, endPoint x: 624, endPoint y: 467, distance: 52.7
click at [643, 516] on button "Next" at bounding box center [662, 515] width 224 height 55
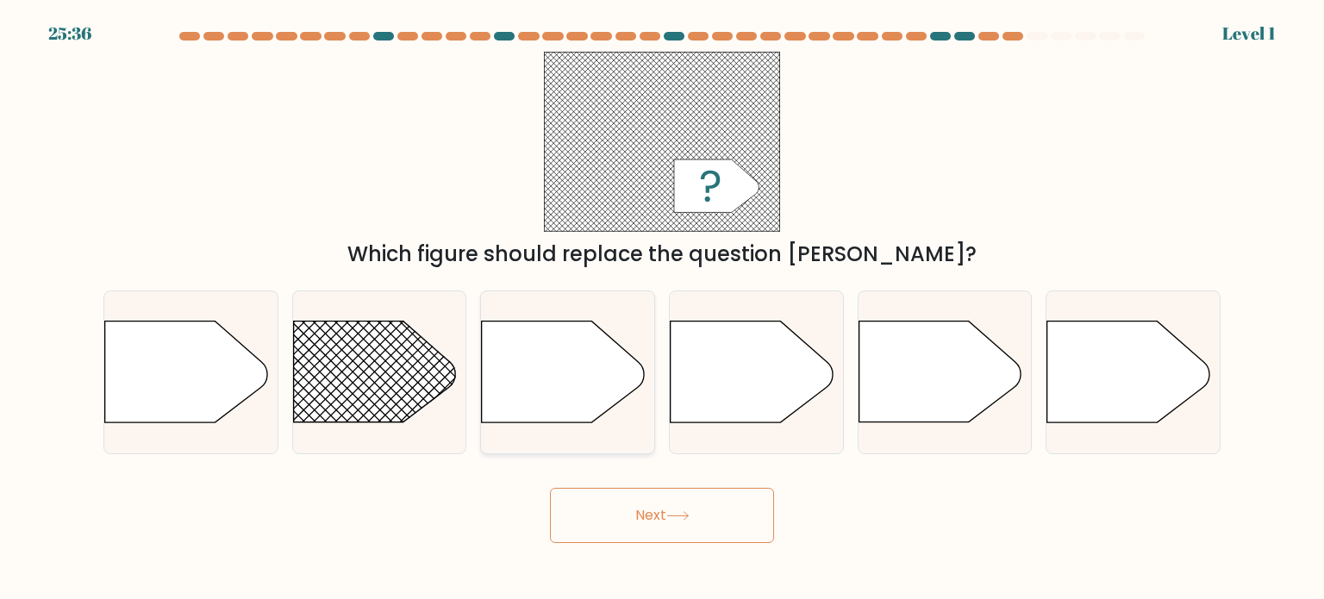
click at [591, 399] on icon at bounding box center [563, 371] width 162 height 101
click at [662, 309] on input "c." at bounding box center [662, 304] width 1 height 9
radio input "true"
drag, startPoint x: 638, startPoint y: 521, endPoint x: 627, endPoint y: 498, distance: 25.8
click at [638, 521] on button "Next" at bounding box center [662, 515] width 224 height 55
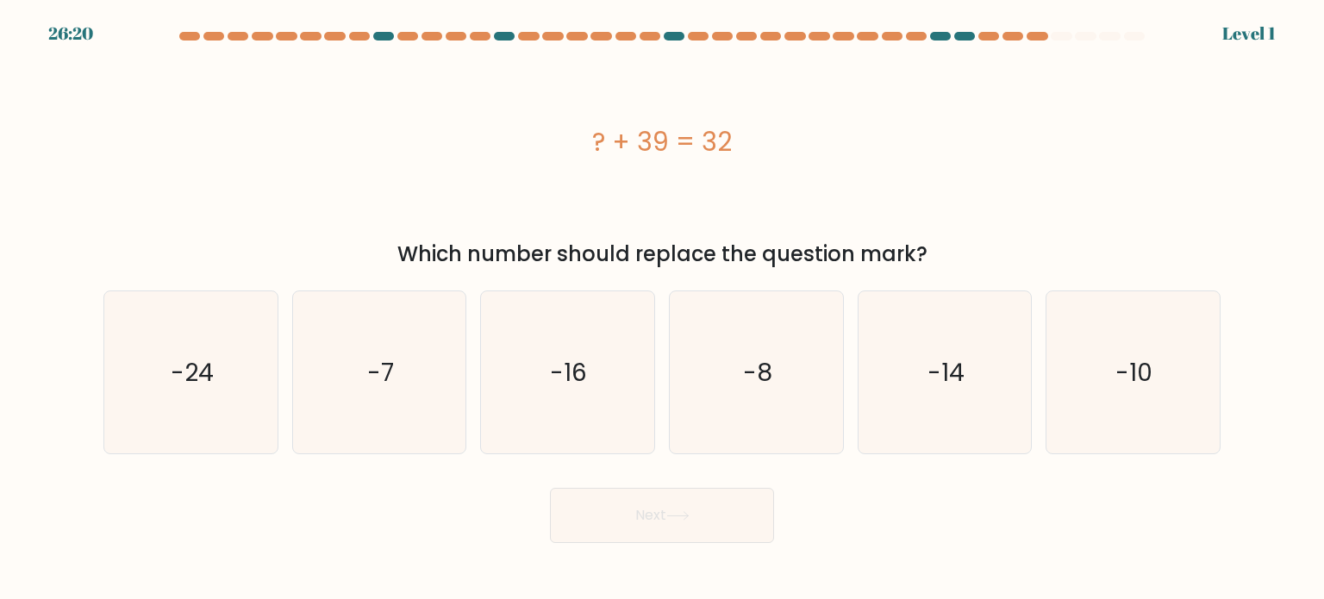
click at [572, 390] on icon "-16" at bounding box center [567, 372] width 162 height 162
click at [662, 309] on input "c. -16" at bounding box center [662, 304] width 1 height 9
radio input "true"
click at [614, 512] on button "Next" at bounding box center [662, 515] width 224 height 55
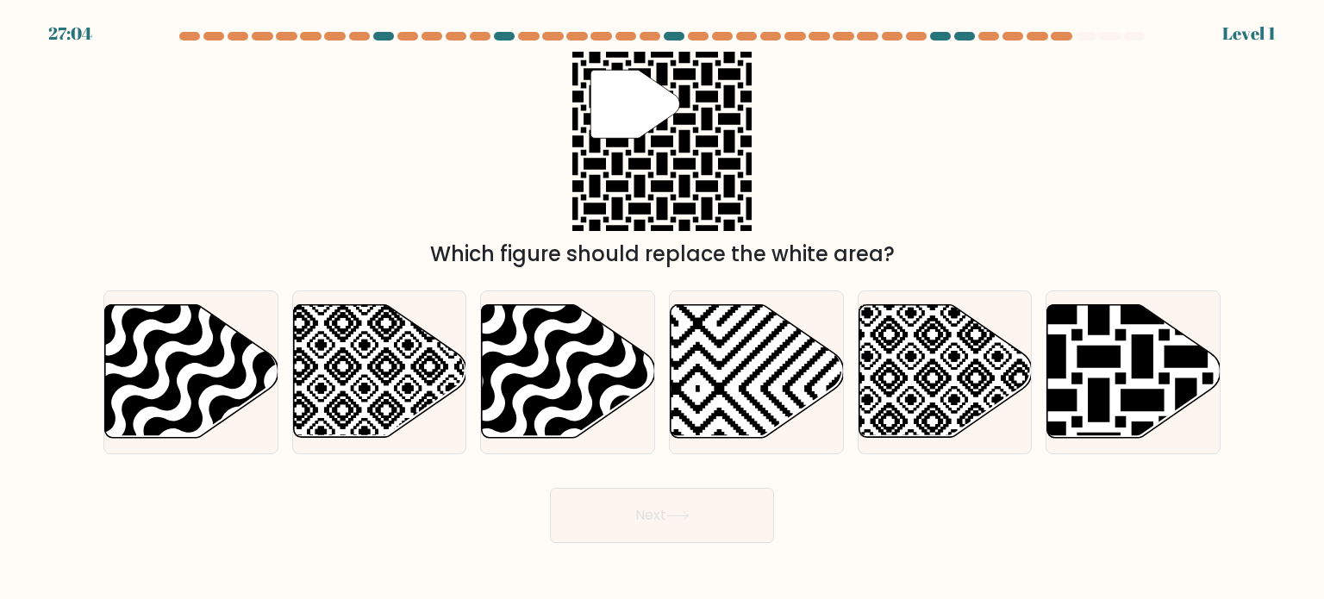
drag, startPoint x: 654, startPoint y: 554, endPoint x: 633, endPoint y: 509, distance: 49.7
click at [652, 551] on body "27:04 Level 1" at bounding box center [662, 299] width 1324 height 599
click at [590, 407] on icon at bounding box center [568, 371] width 173 height 133
click at [662, 309] on input "c." at bounding box center [662, 304] width 1 height 9
radio input "true"
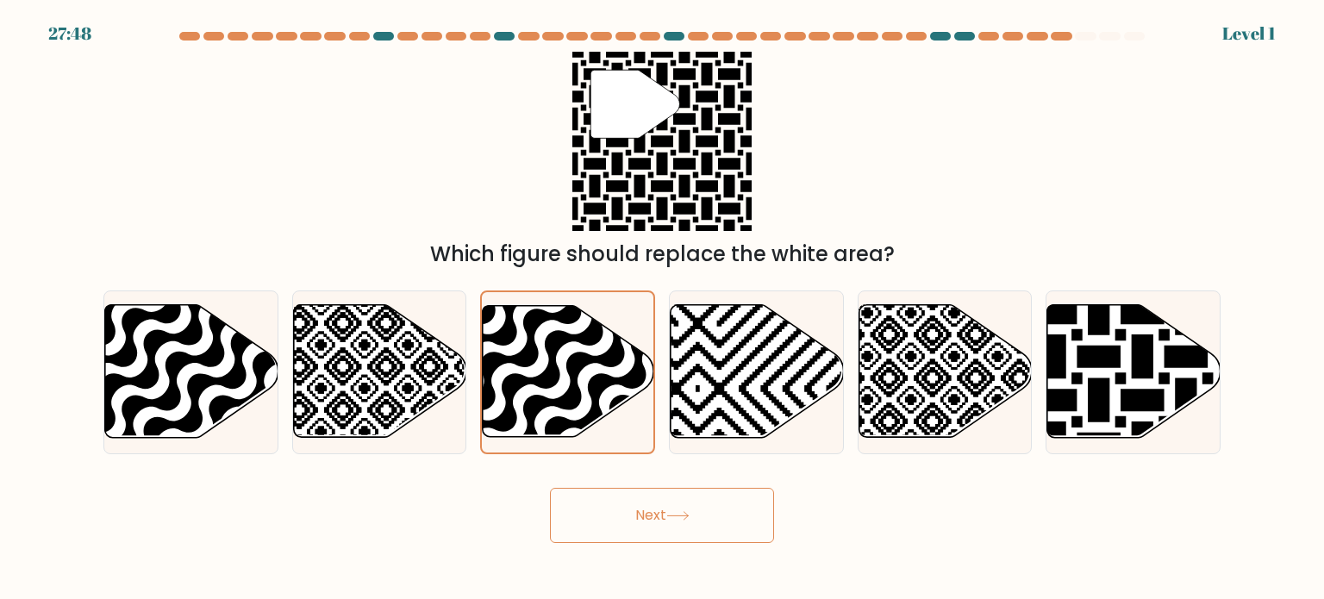
click at [645, 532] on button "Next" at bounding box center [662, 515] width 224 height 55
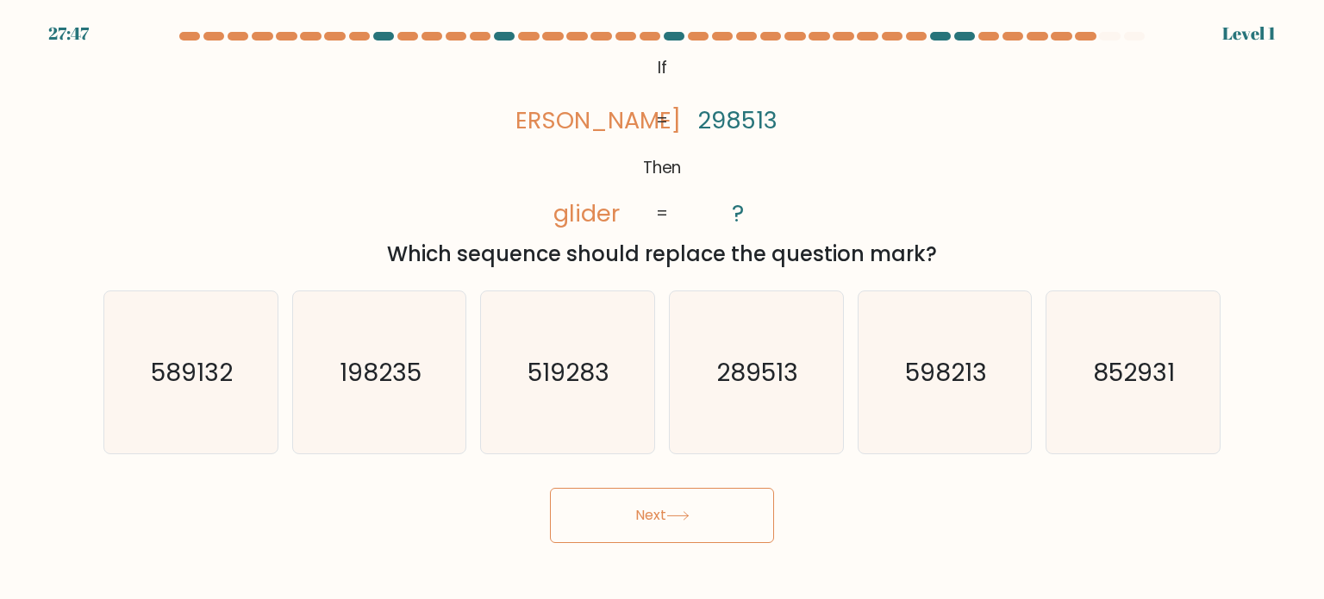
click at [584, 423] on icon "519283" at bounding box center [567, 372] width 162 height 162
click at [662, 309] on input "c. 519283" at bounding box center [662, 304] width 1 height 9
radio input "true"
drag, startPoint x: 627, startPoint y: 509, endPoint x: 597, endPoint y: 437, distance: 78.1
click at [626, 508] on button "Next" at bounding box center [662, 515] width 224 height 55
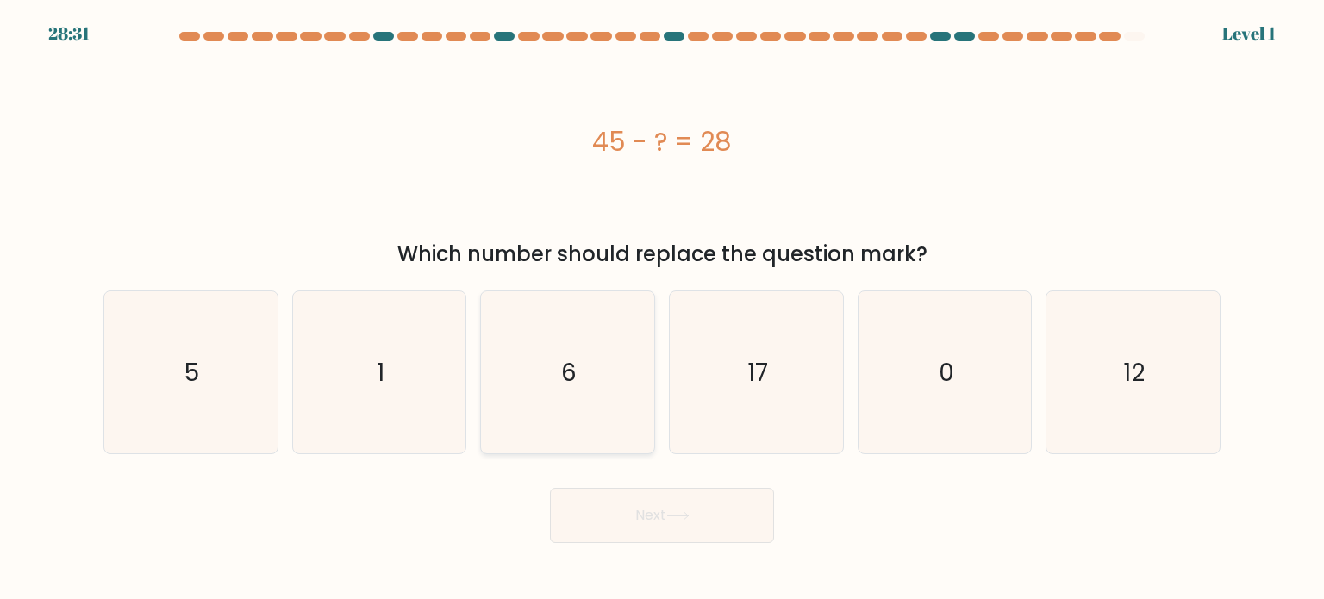
click at [596, 415] on icon "6" at bounding box center [567, 372] width 162 height 162
click at [662, 309] on input "c. 6" at bounding box center [662, 304] width 1 height 9
radio input "true"
click at [645, 524] on button "Next" at bounding box center [662, 515] width 224 height 55
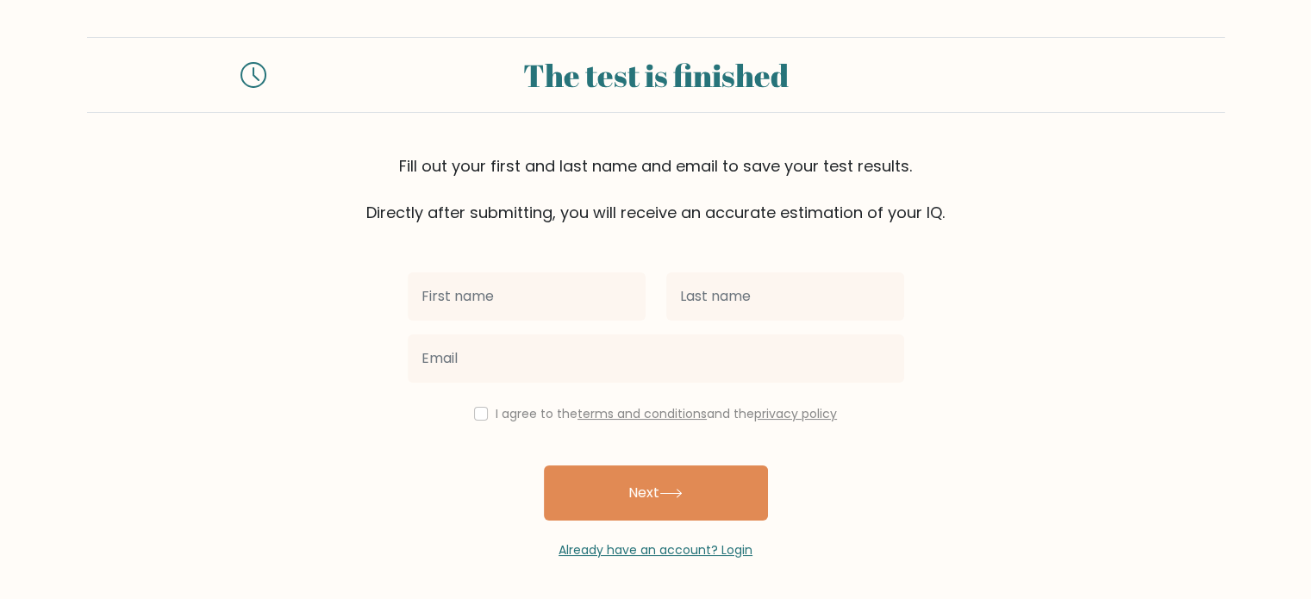
scroll to position [5, 0]
type input "wrfa"
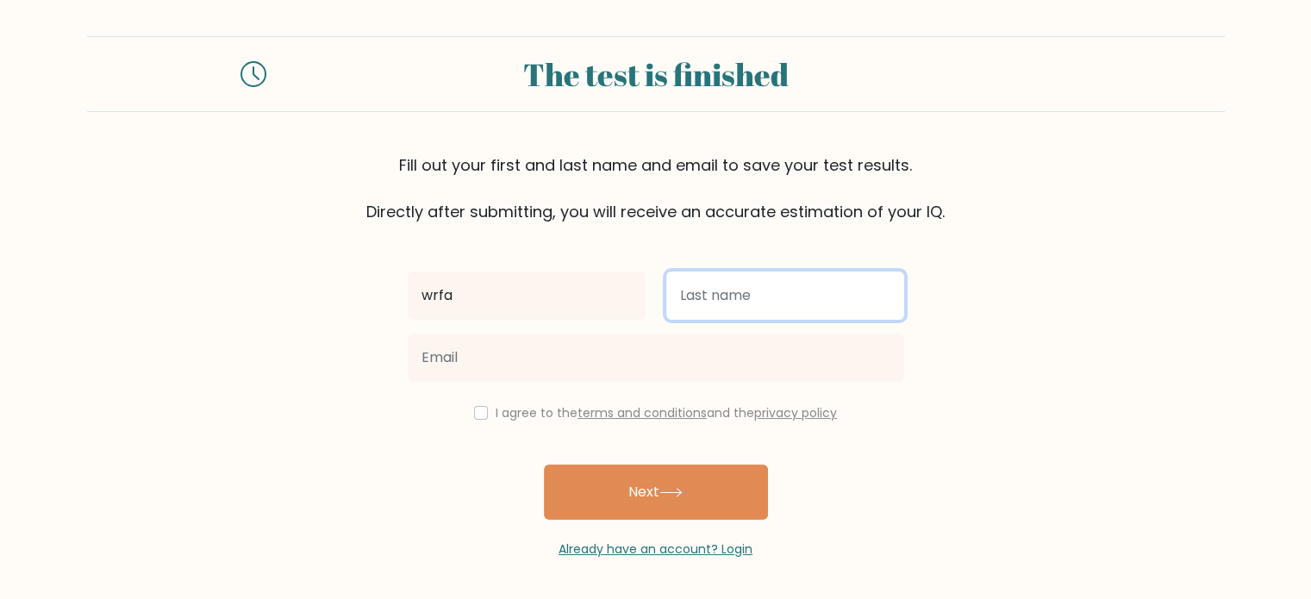
click at [712, 307] on input "text" at bounding box center [785, 295] width 238 height 48
type input "qwerwear"
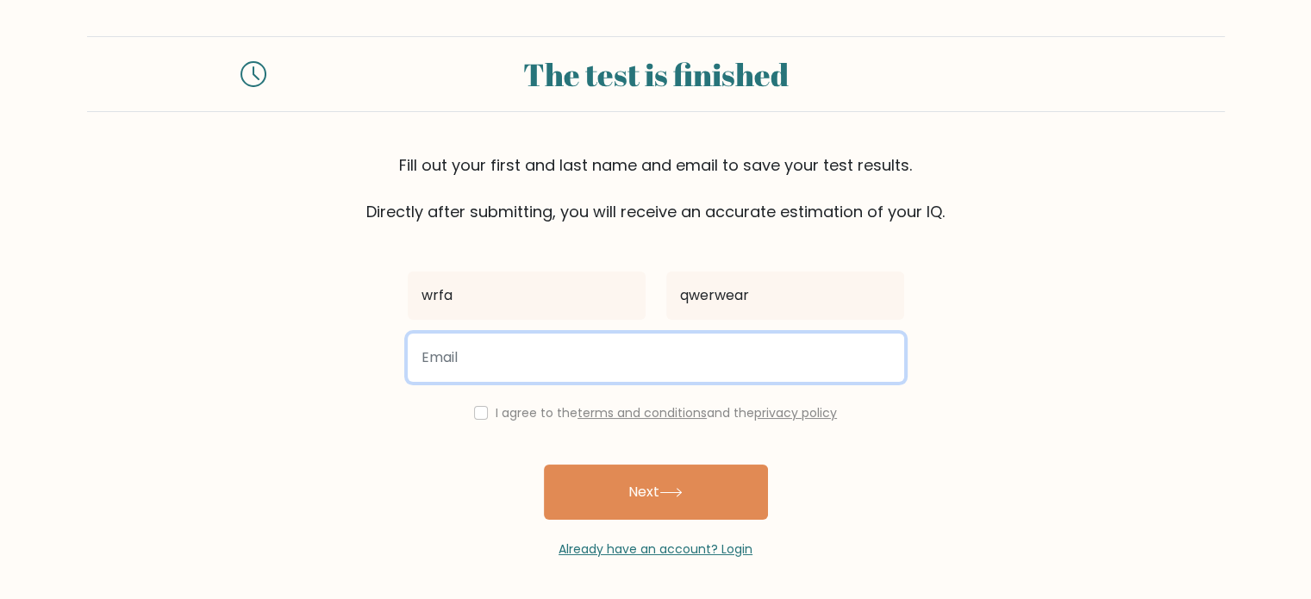
click at [617, 351] on input "email" at bounding box center [656, 358] width 496 height 48
type input "awerfw@yopmail.com"
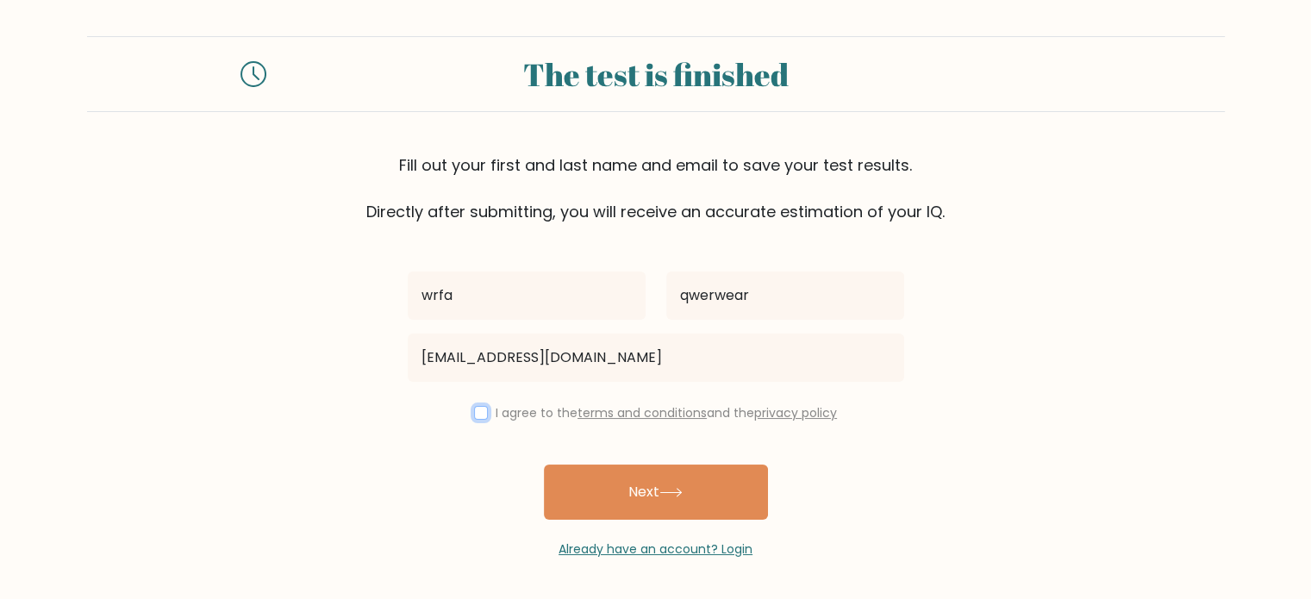
click at [474, 415] on input "checkbox" at bounding box center [481, 413] width 14 height 14
checkbox input "true"
click at [619, 484] on button "Next" at bounding box center [656, 492] width 224 height 55
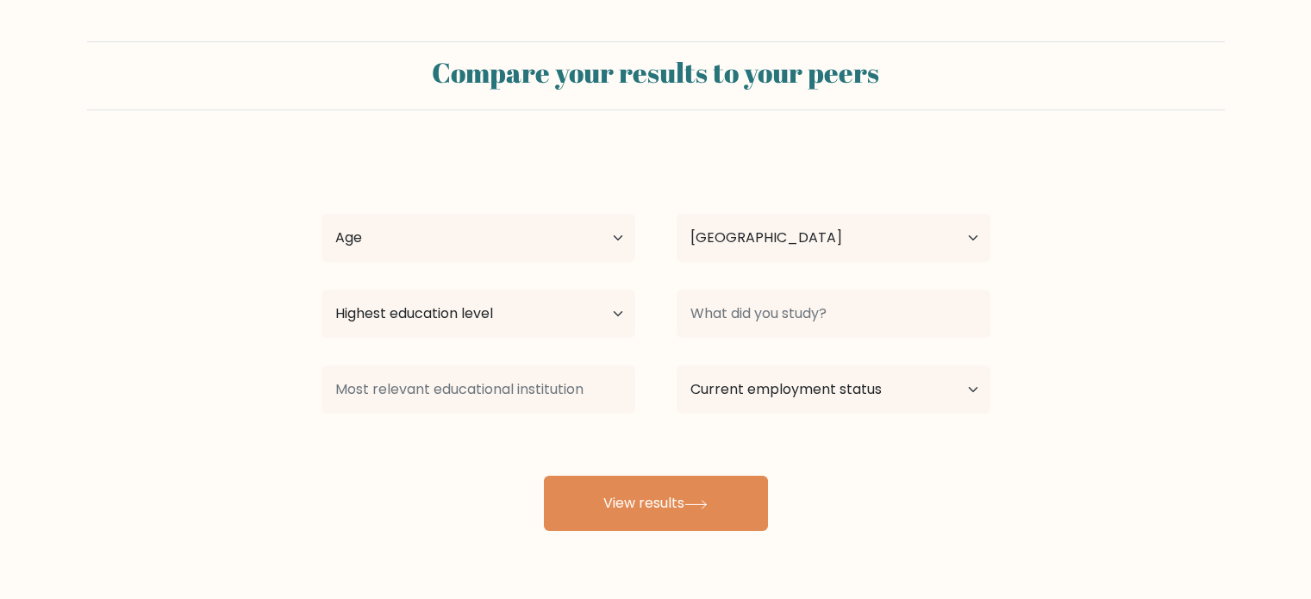
select select "US"
click at [503, 266] on div "Age Under 18 years old 18-24 years old 25-34 years old 35-44 years old 45-54 ye…" at bounding box center [478, 238] width 355 height 62
click at [496, 258] on select "Age Under 18 years old 18-24 years old 25-34 years old 35-44 years old 45-54 ye…" at bounding box center [478, 238] width 314 height 48
select select "35_44"
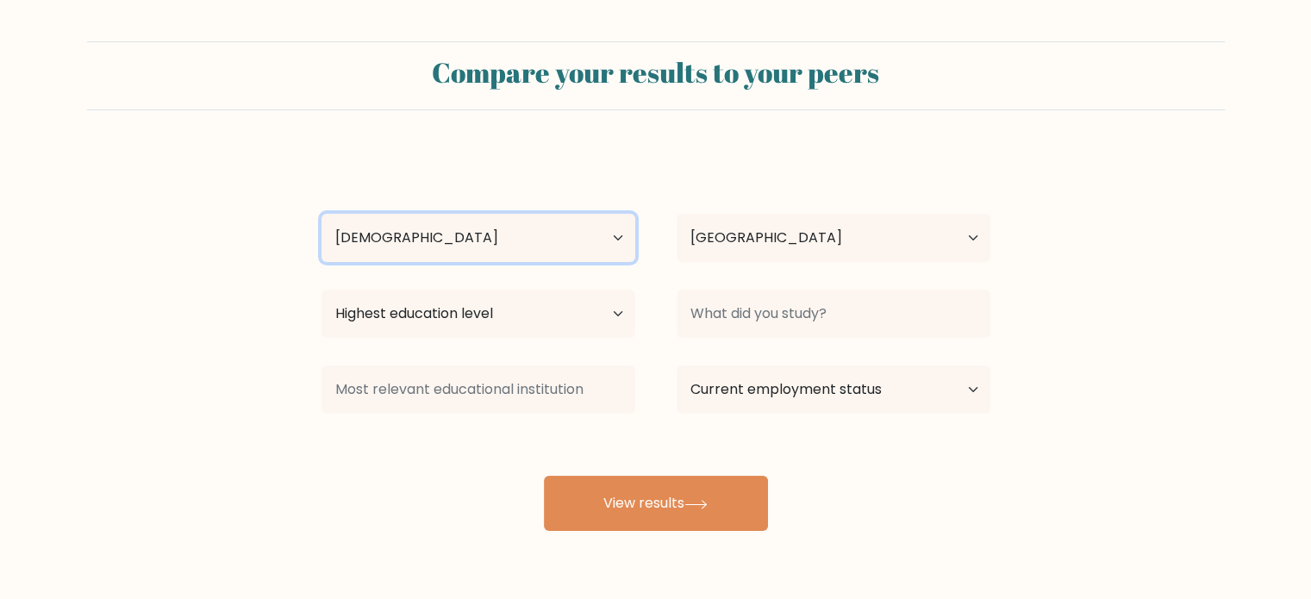
click at [321, 214] on select "Age Under 18 years old 18-24 years old 25-34 years old 35-44 years old 45-54 ye…" at bounding box center [478, 238] width 314 height 48
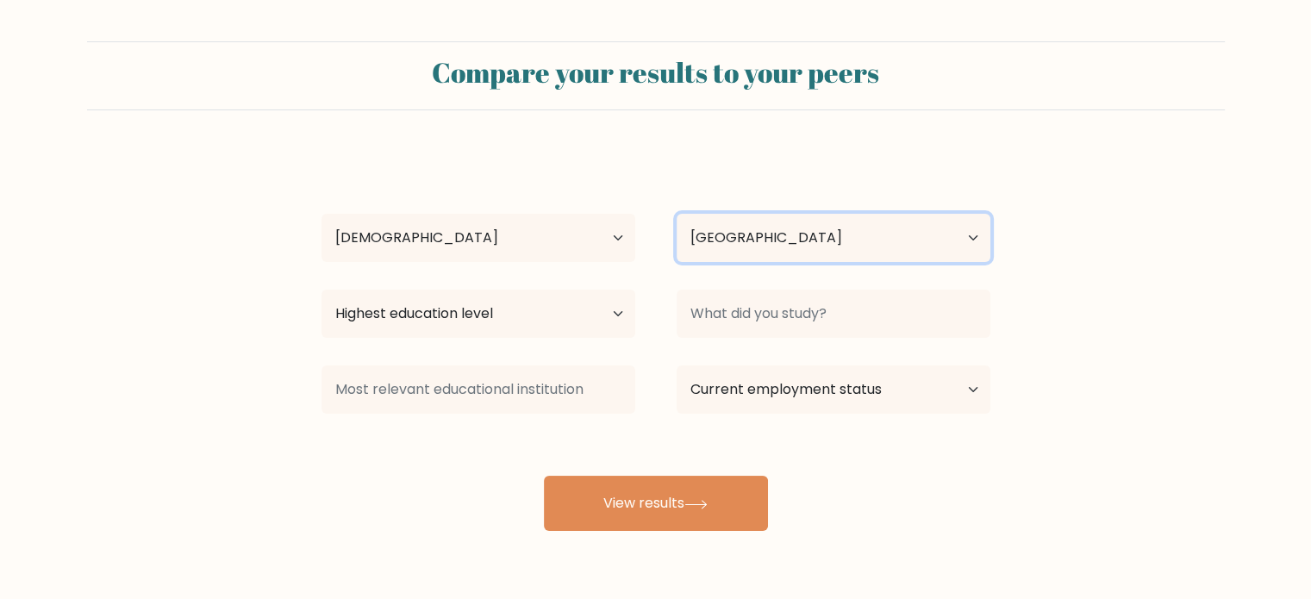
click at [816, 256] on select "Country Afghanistan Albania Algeria American Samoa Andorra Angola Anguilla Anta…" at bounding box center [834, 238] width 314 height 48
select select "TR"
click at [677, 214] on select "Country Afghanistan Albania Algeria American Samoa Andorra Angola Anguilla Anta…" at bounding box center [834, 238] width 314 height 48
click at [500, 340] on div "Highest education level No schooling Primary Lower Secondary Upper Secondary Oc…" at bounding box center [478, 314] width 355 height 62
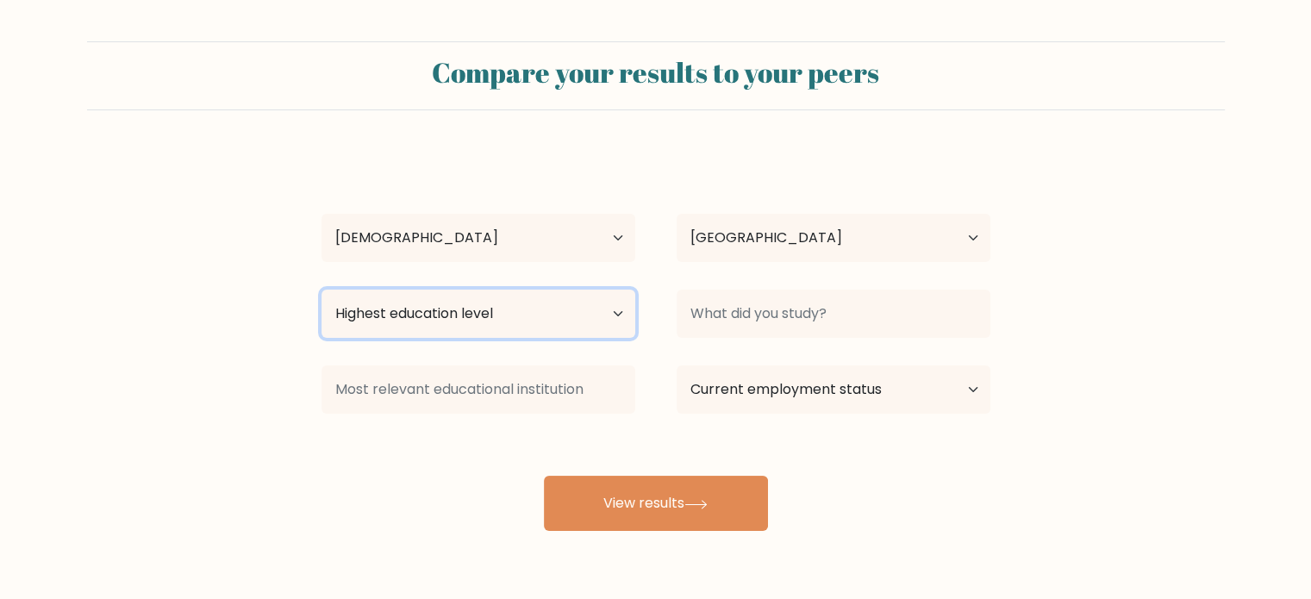
click at [517, 324] on select "Highest education level No schooling Primary Lower Secondary Upper Secondary Oc…" at bounding box center [478, 314] width 314 height 48
select select "lower_secondary"
click at [321, 290] on select "Highest education level No schooling Primary Lower Secondary Upper Secondary Oc…" at bounding box center [478, 314] width 314 height 48
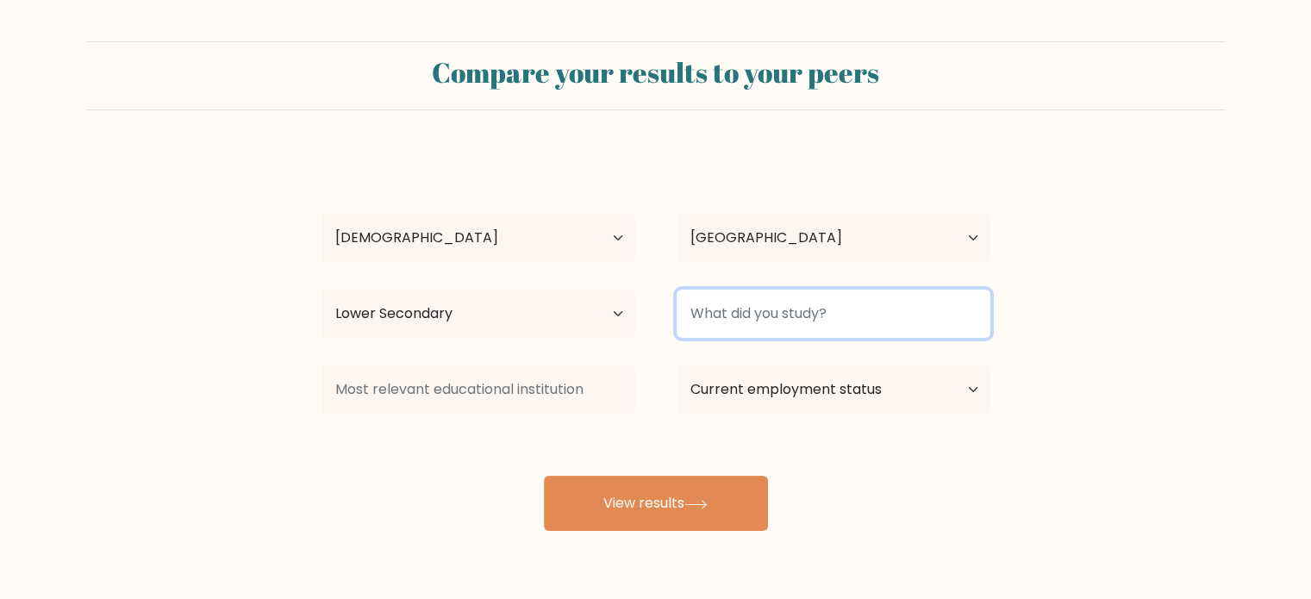
click at [883, 306] on input at bounding box center [834, 314] width 314 height 48
type input "qwef"
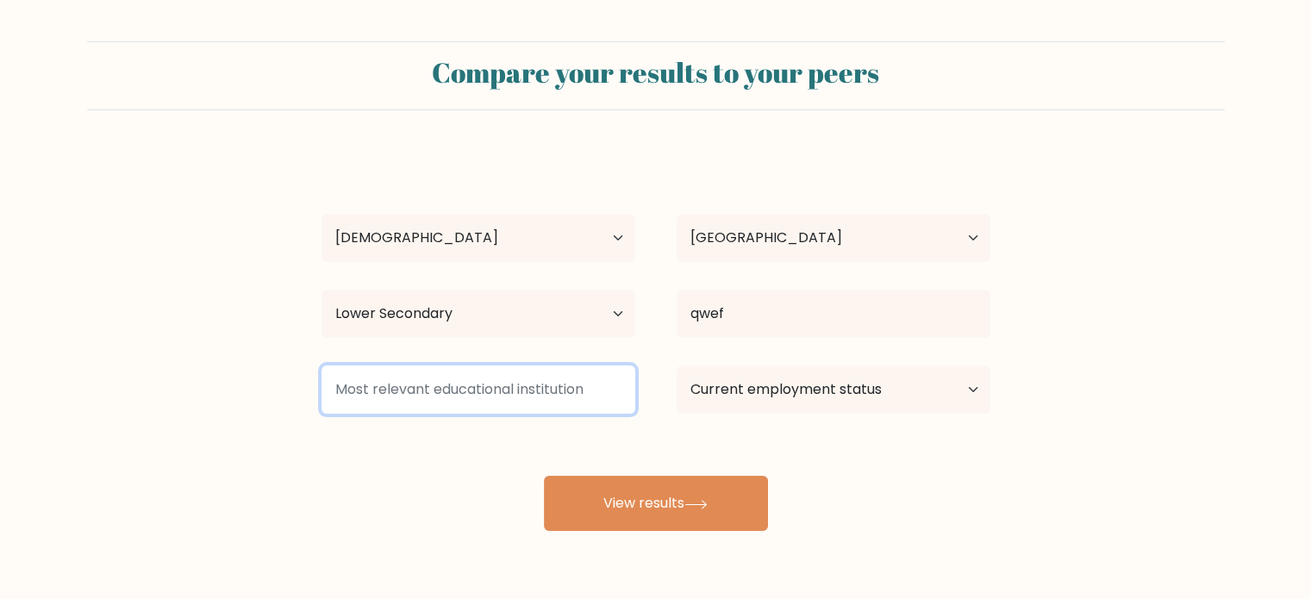
click at [458, 396] on input at bounding box center [478, 389] width 314 height 48
type input "qwef"
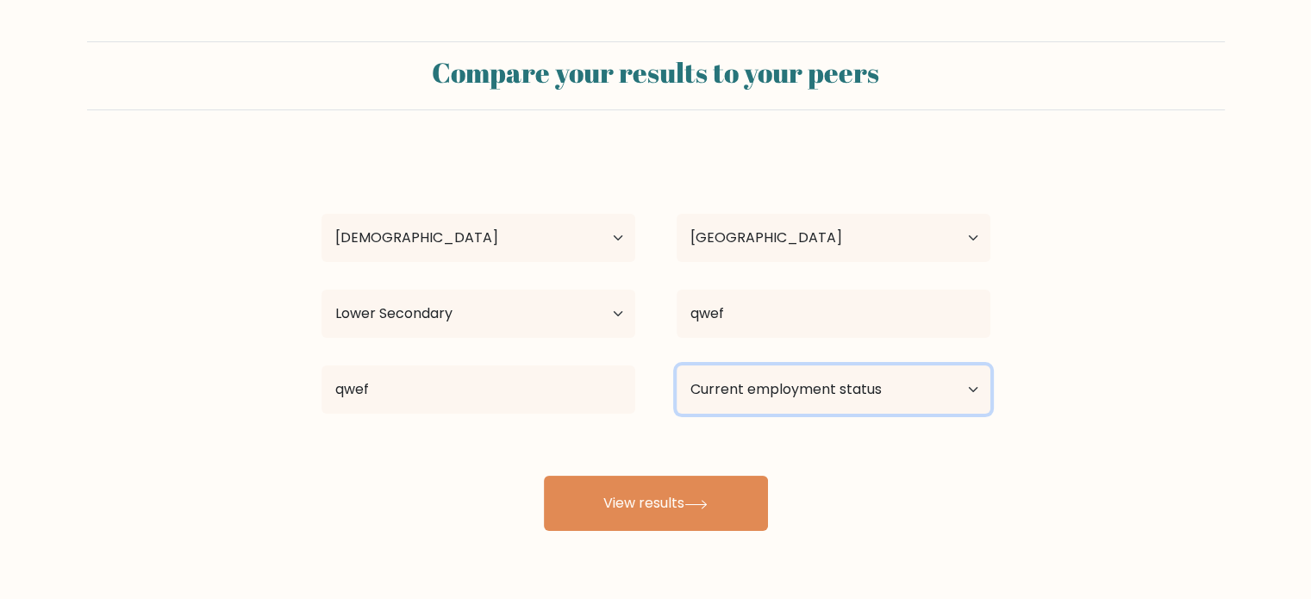
click at [769, 392] on select "Current employment status Employed Student Retired Other / prefer not to answer" at bounding box center [834, 389] width 314 height 48
select select "student"
click at [677, 365] on select "Current employment status Employed Student Retired Other / prefer not to answer" at bounding box center [834, 389] width 314 height 48
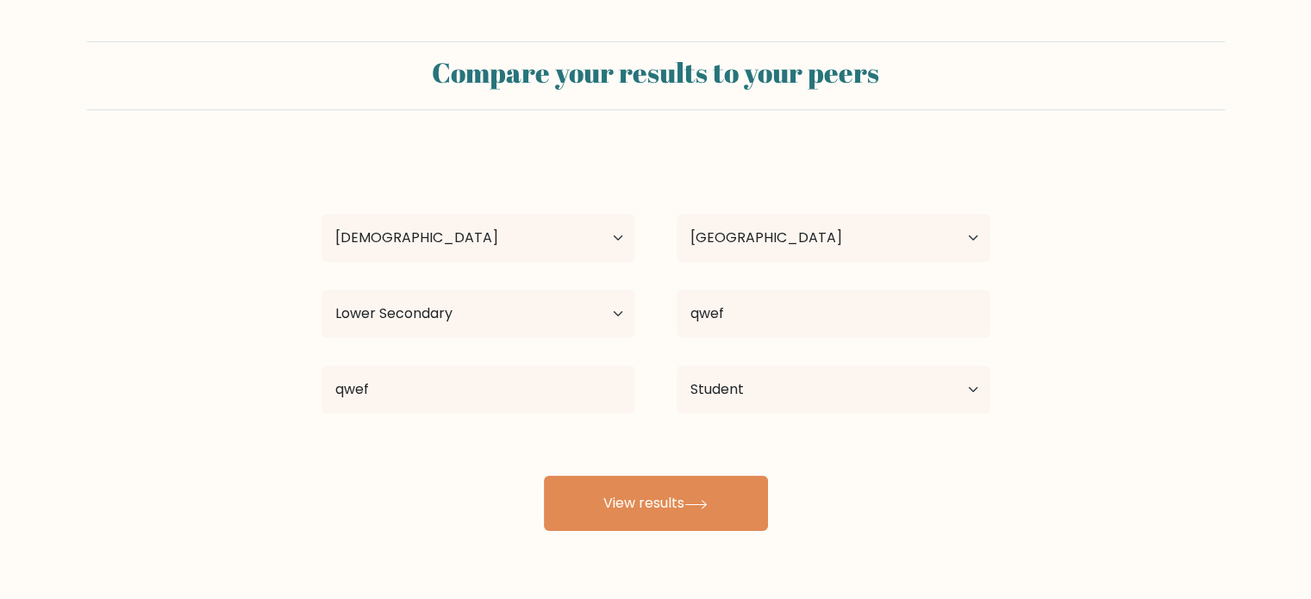
drag, startPoint x: 702, startPoint y: 496, endPoint x: 702, endPoint y: 433, distance: 62.1
click at [703, 492] on button "View results" at bounding box center [656, 503] width 224 height 55
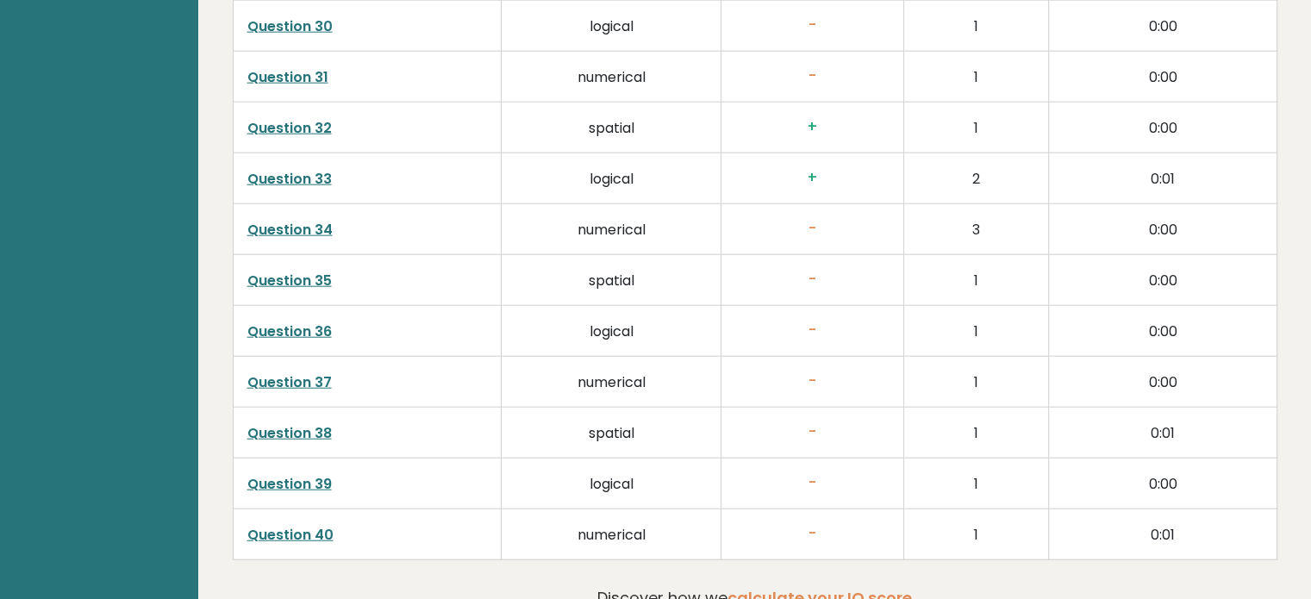
scroll to position [4431, 0]
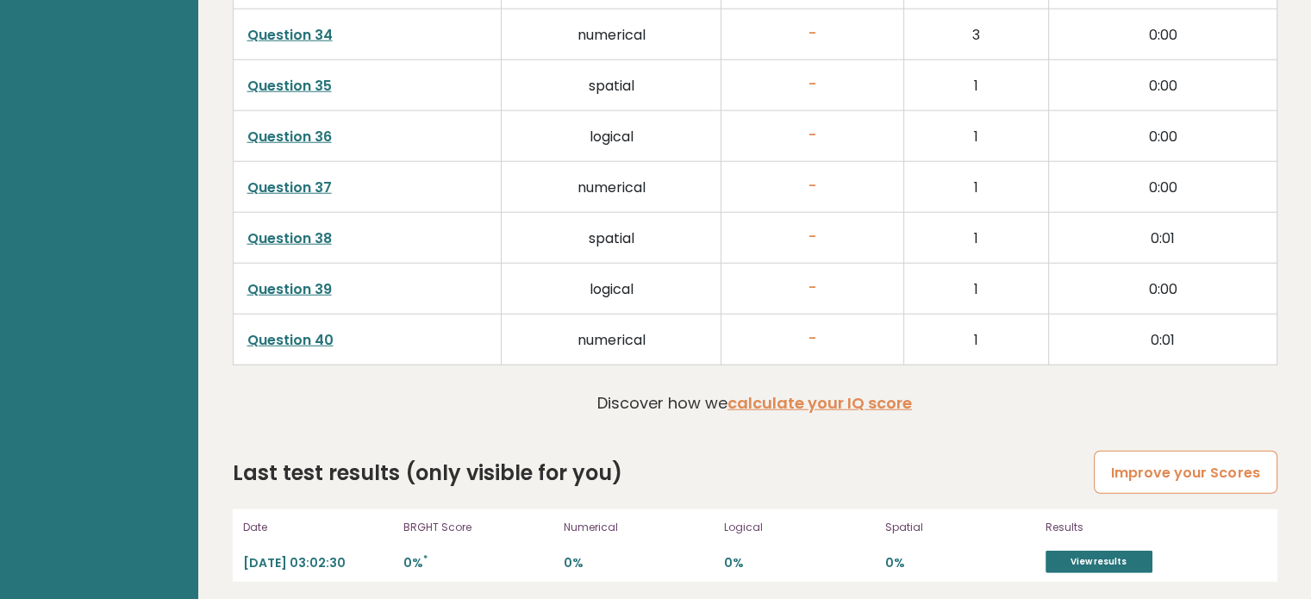
click at [1152, 471] on link "Improve your Scores" at bounding box center [1185, 473] width 183 height 44
